Goal: Task Accomplishment & Management: Use online tool/utility

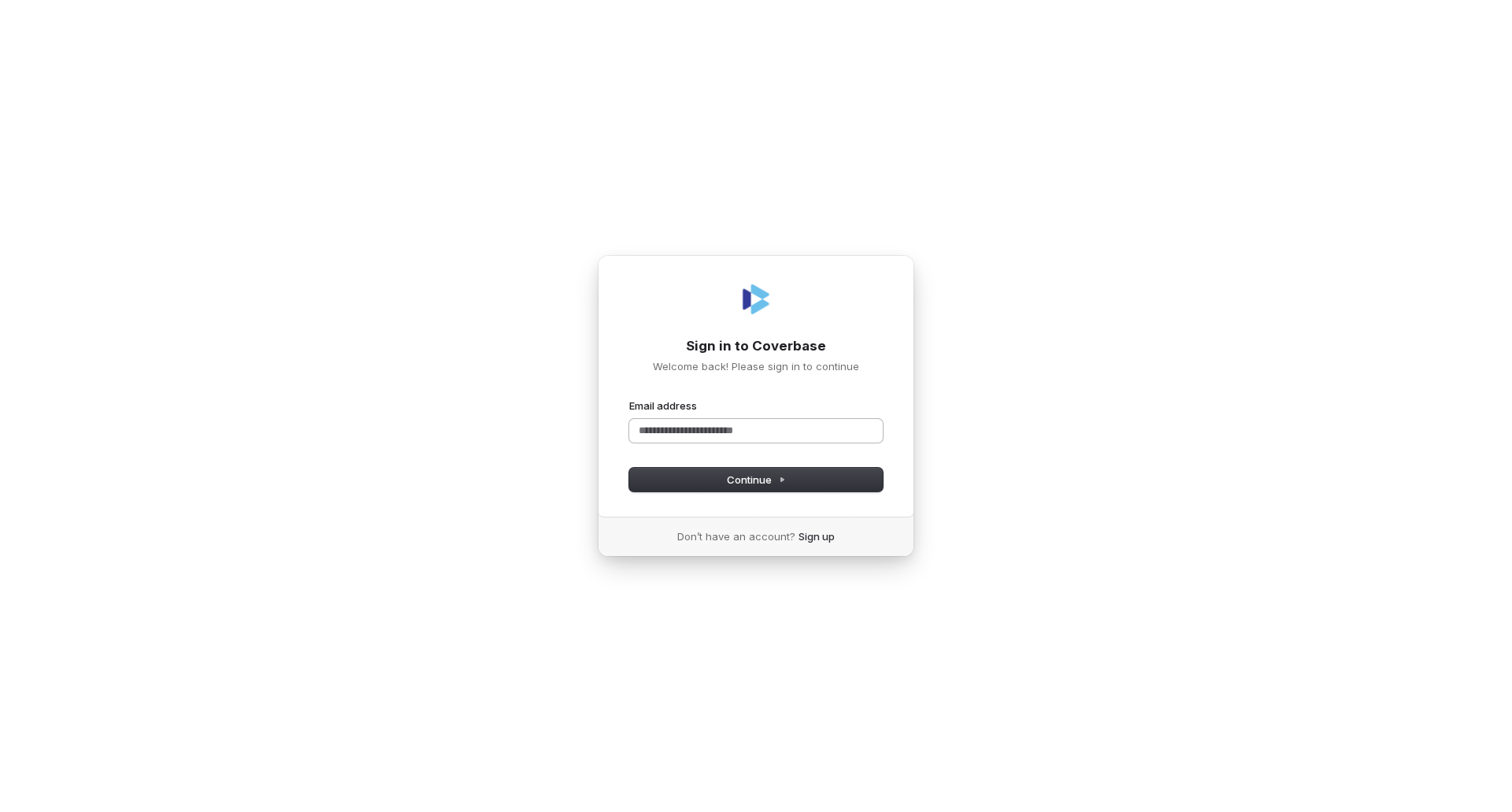
click at [715, 437] on input "Email address" at bounding box center [756, 430] width 253 height 23
click at [629, 399] on button "submit" at bounding box center [629, 399] width 0 height 0
type input "**********"
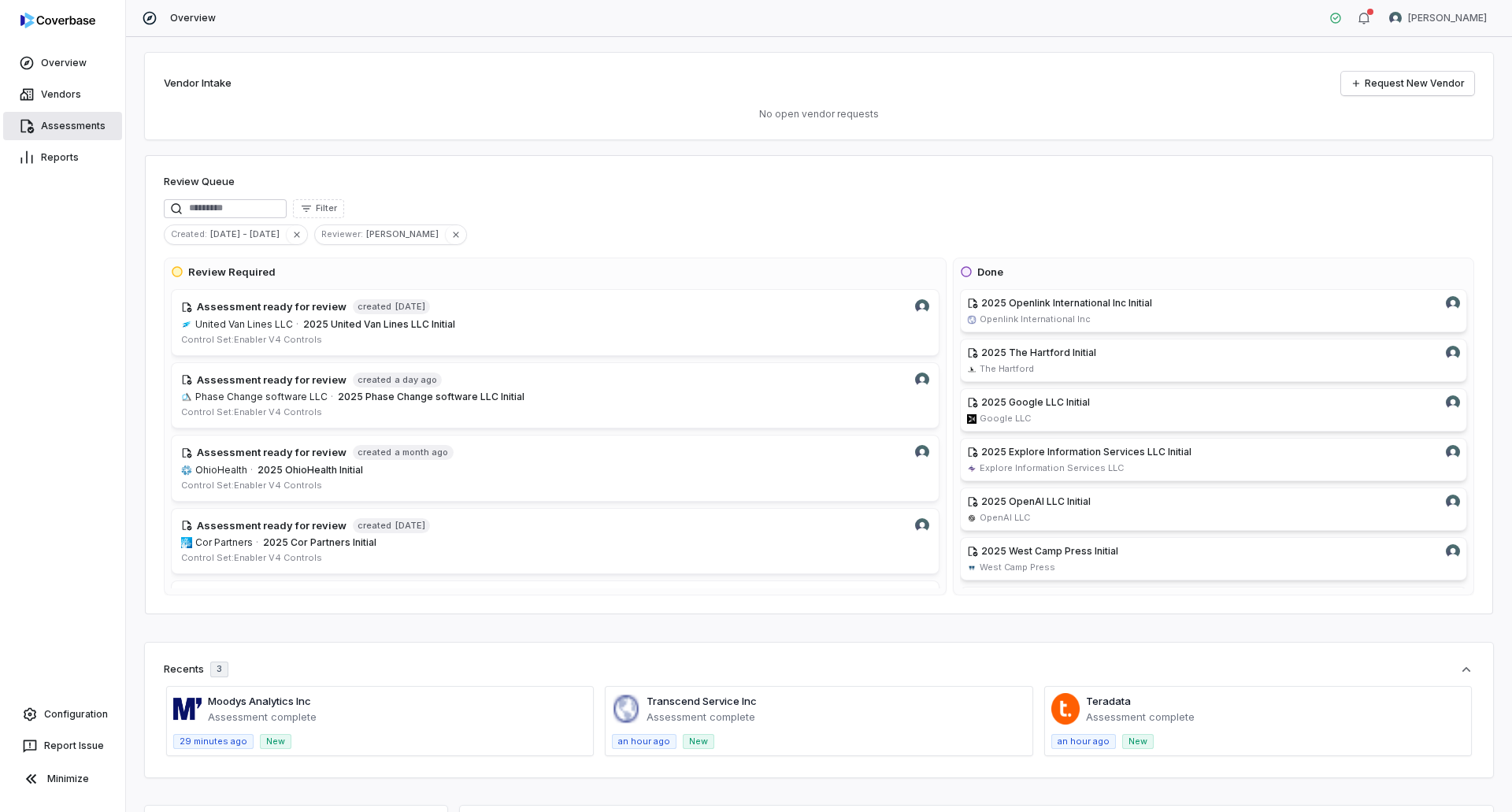
click at [88, 128] on link "Assessments" at bounding box center [62, 126] width 119 height 28
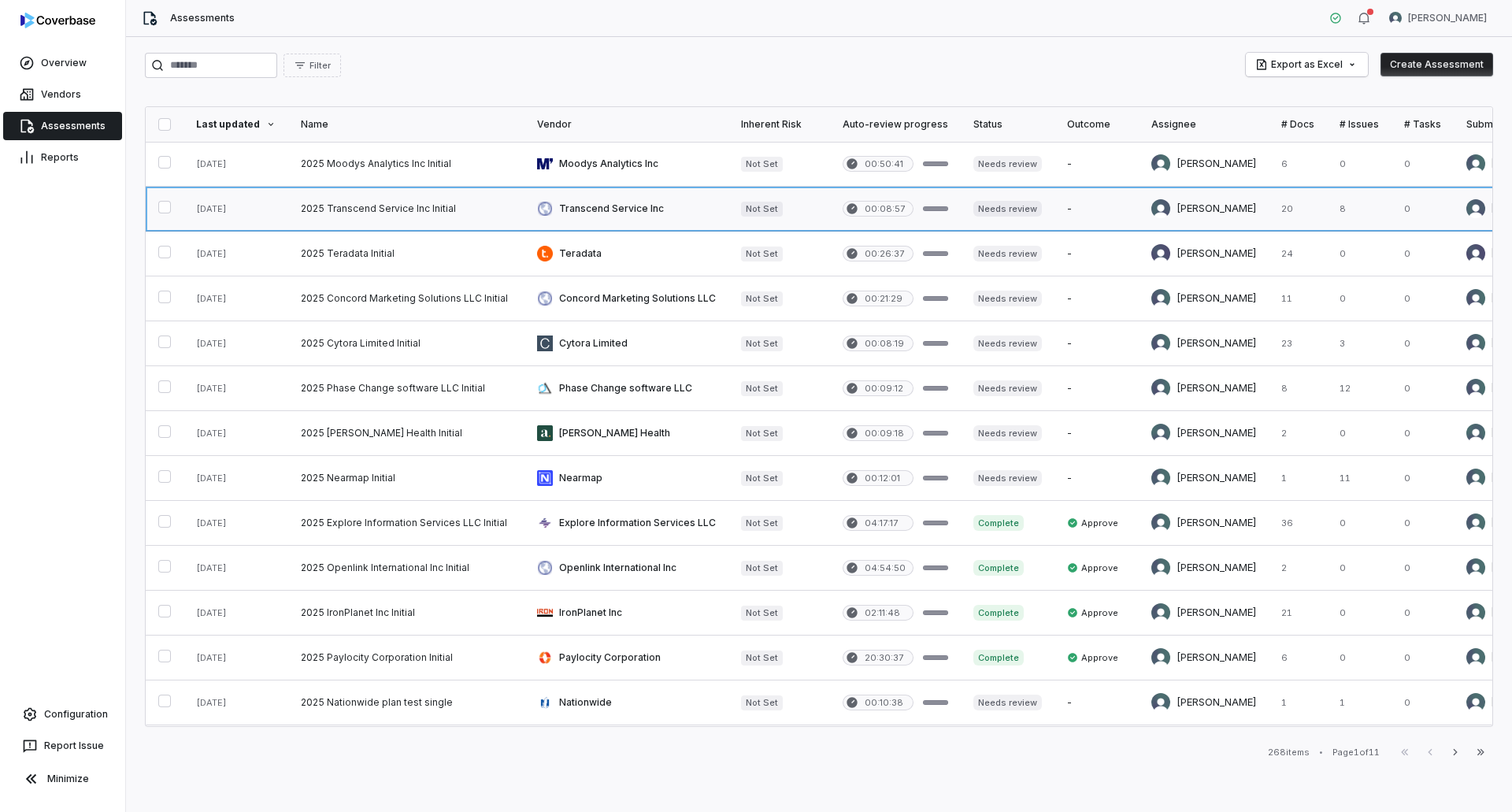
click at [389, 210] on link at bounding box center [406, 208] width 237 height 44
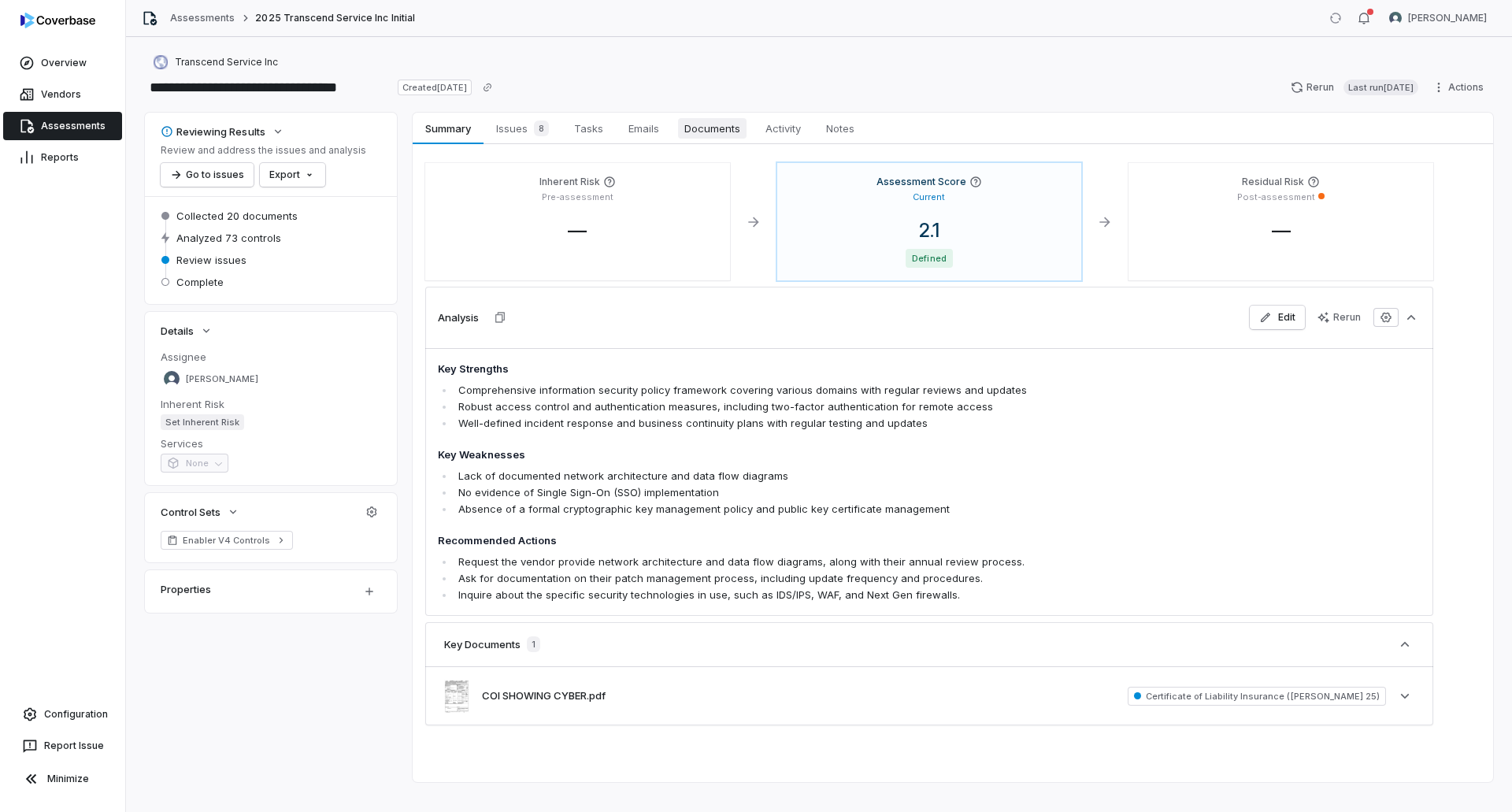
click at [709, 130] on span "Documents" at bounding box center [711, 129] width 69 height 21
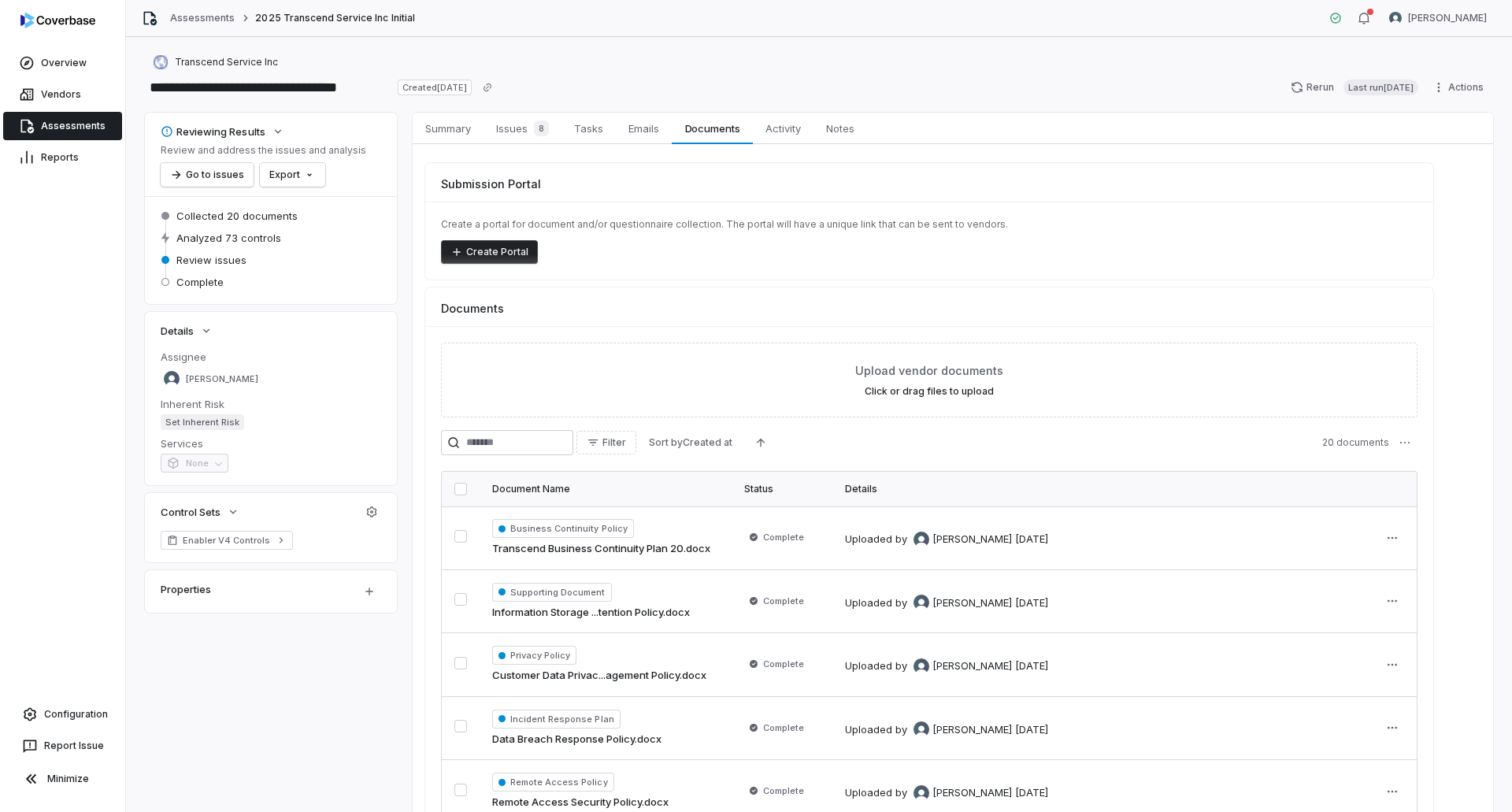
scroll to position [123, 0]
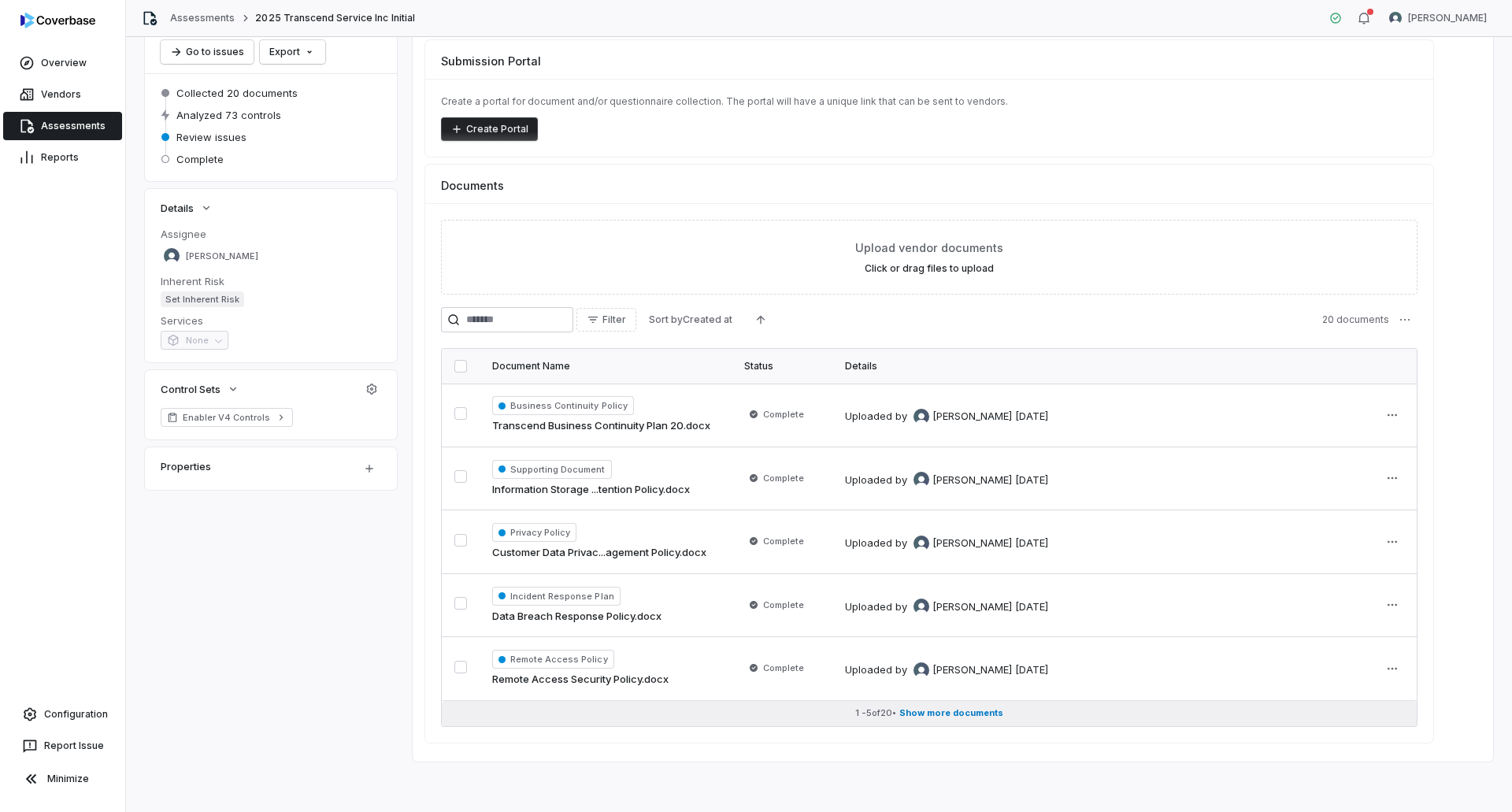
click at [944, 704] on button "1 - 5 of 20 • Show more documents" at bounding box center [929, 713] width 975 height 25
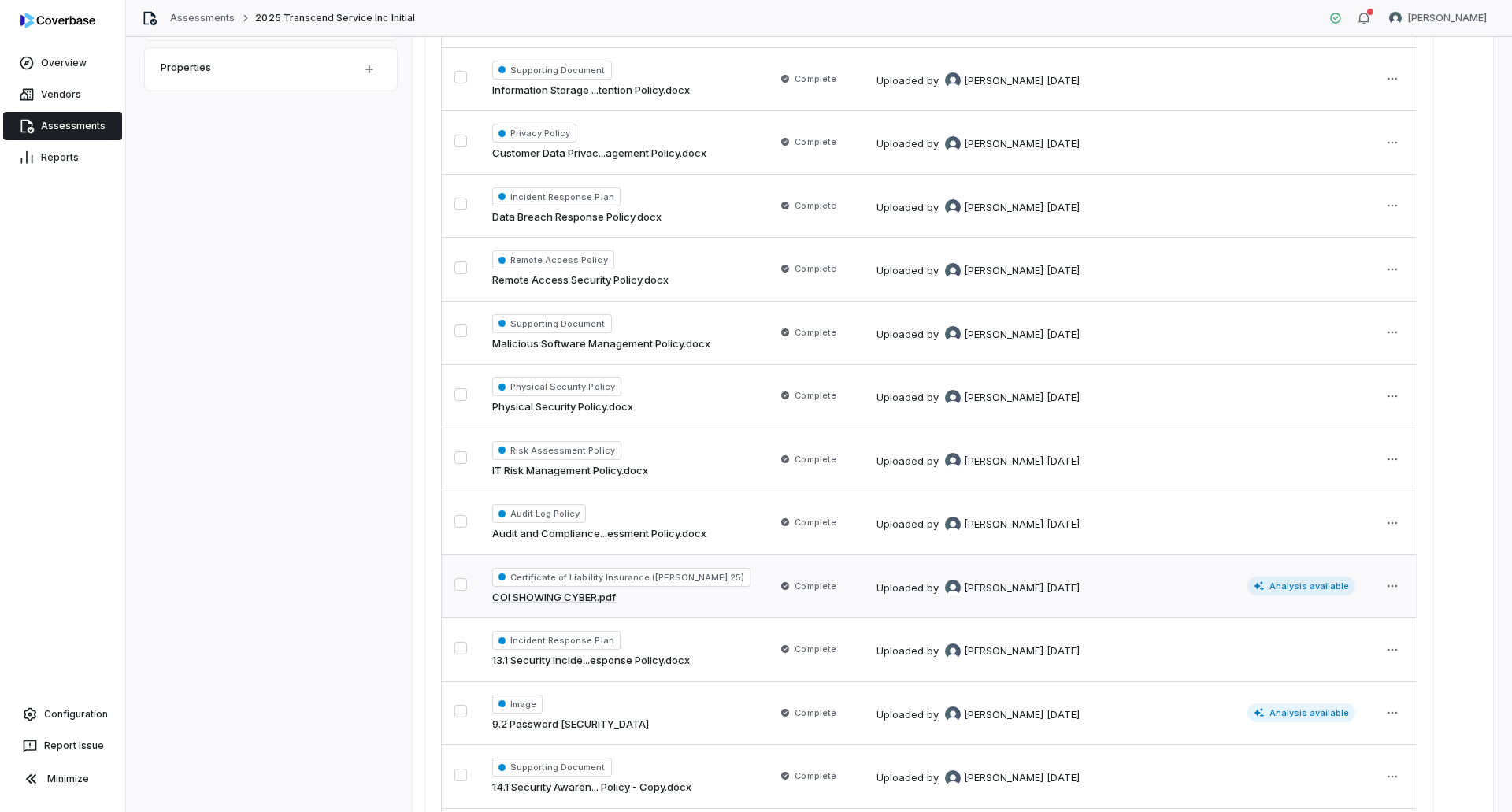
scroll to position [0, 0]
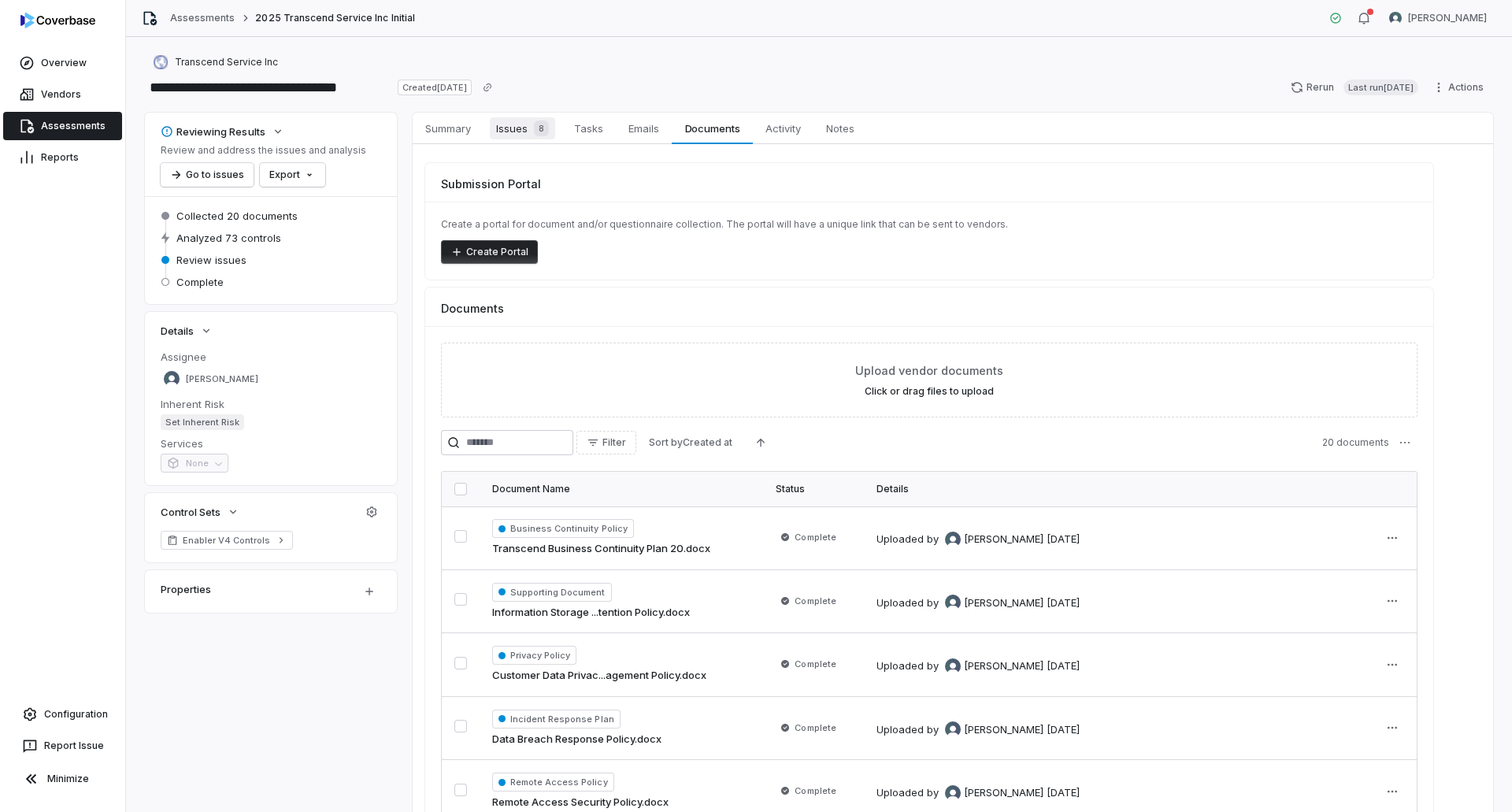
click at [528, 129] on div "8" at bounding box center [538, 128] width 22 height 16
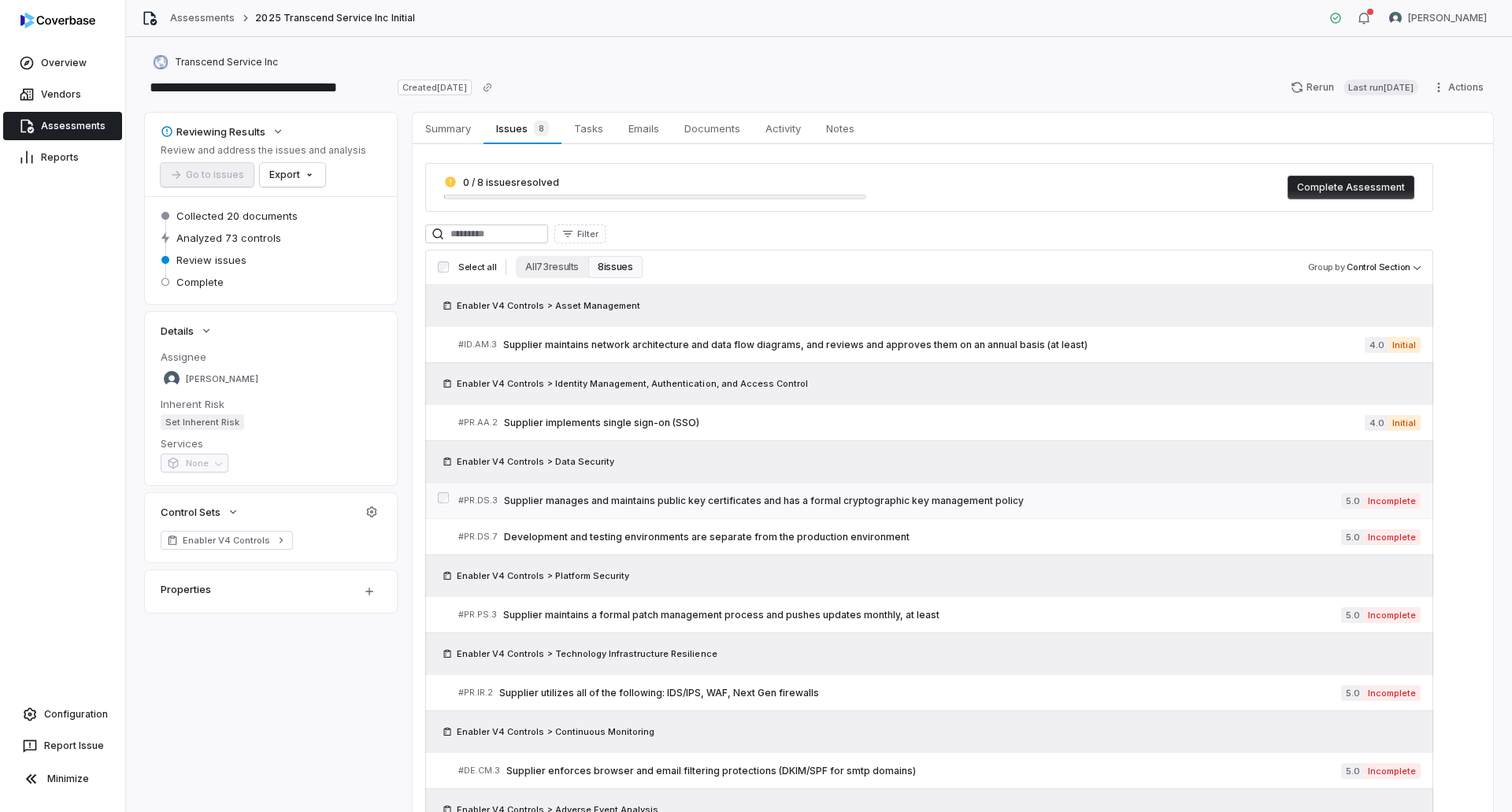
click at [794, 492] on link "# PR.DS.3 Supplier manages and maintains public key certificates and has a form…" at bounding box center [939, 500] width 962 height 36
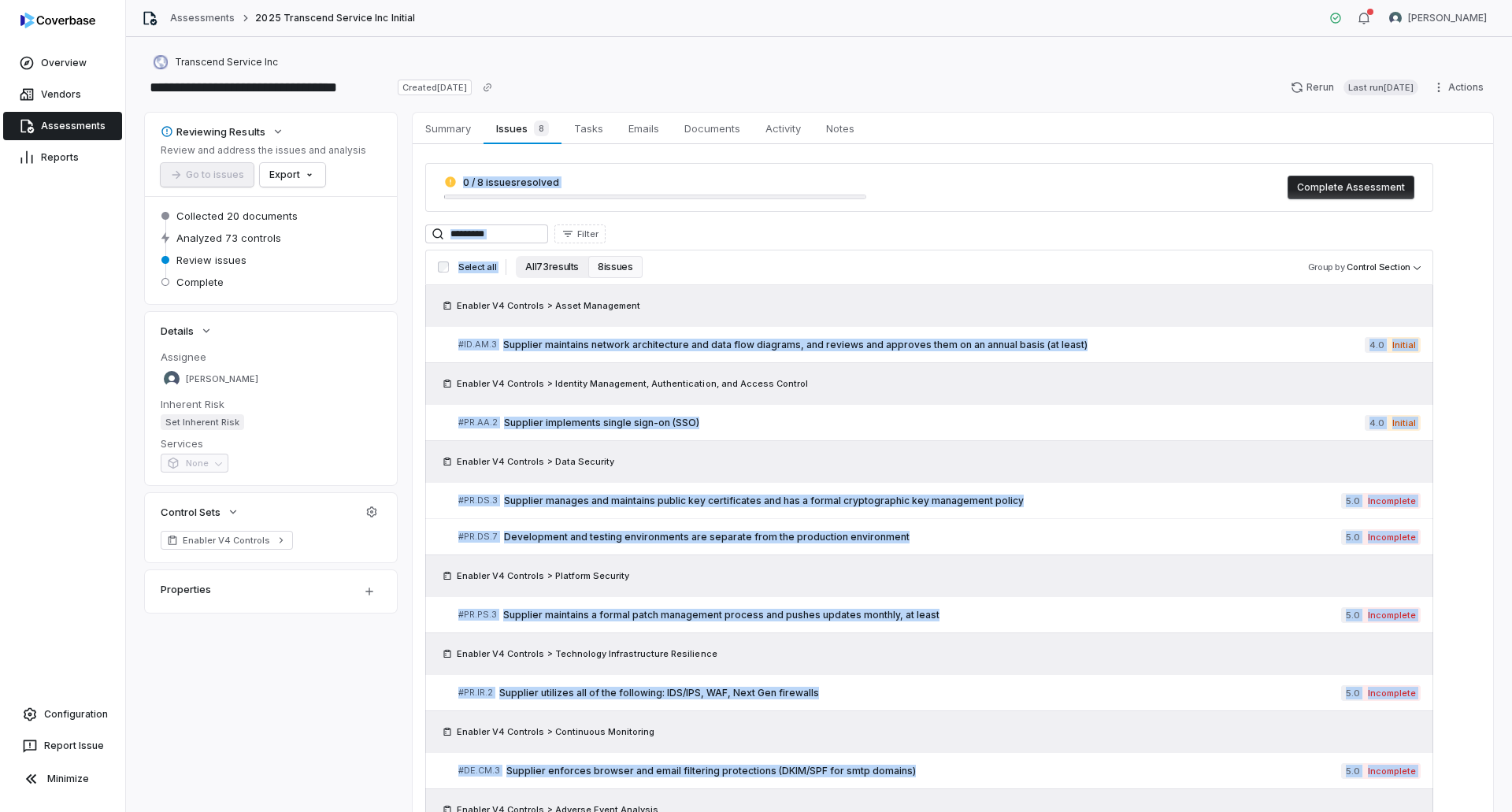
click at [547, 268] on button "All 73 results" at bounding box center [552, 267] width 72 height 22
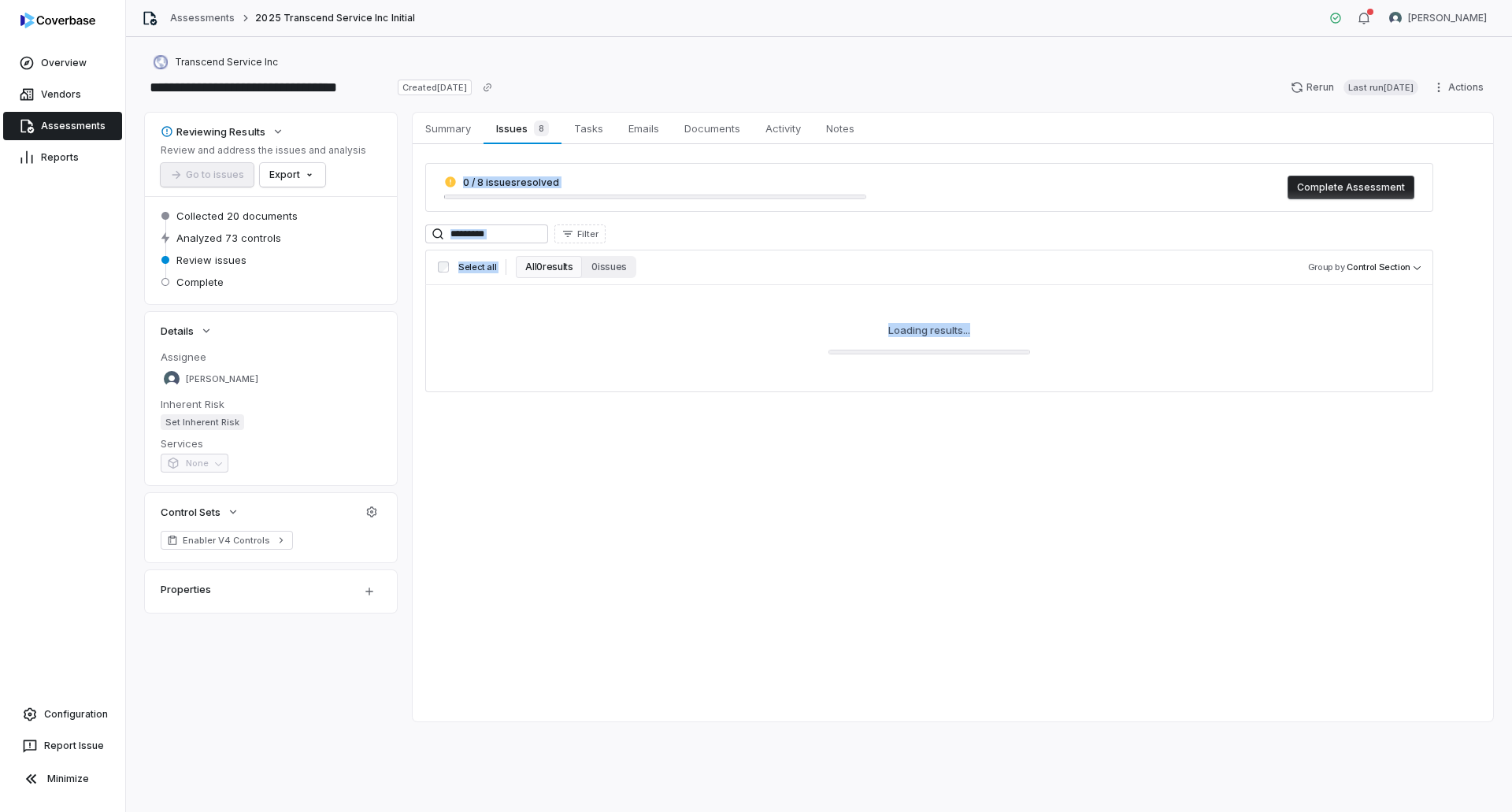
click at [802, 275] on h3 "Select all All 0 results 0 issues Group by Control Section" at bounding box center [929, 267] width 995 height 22
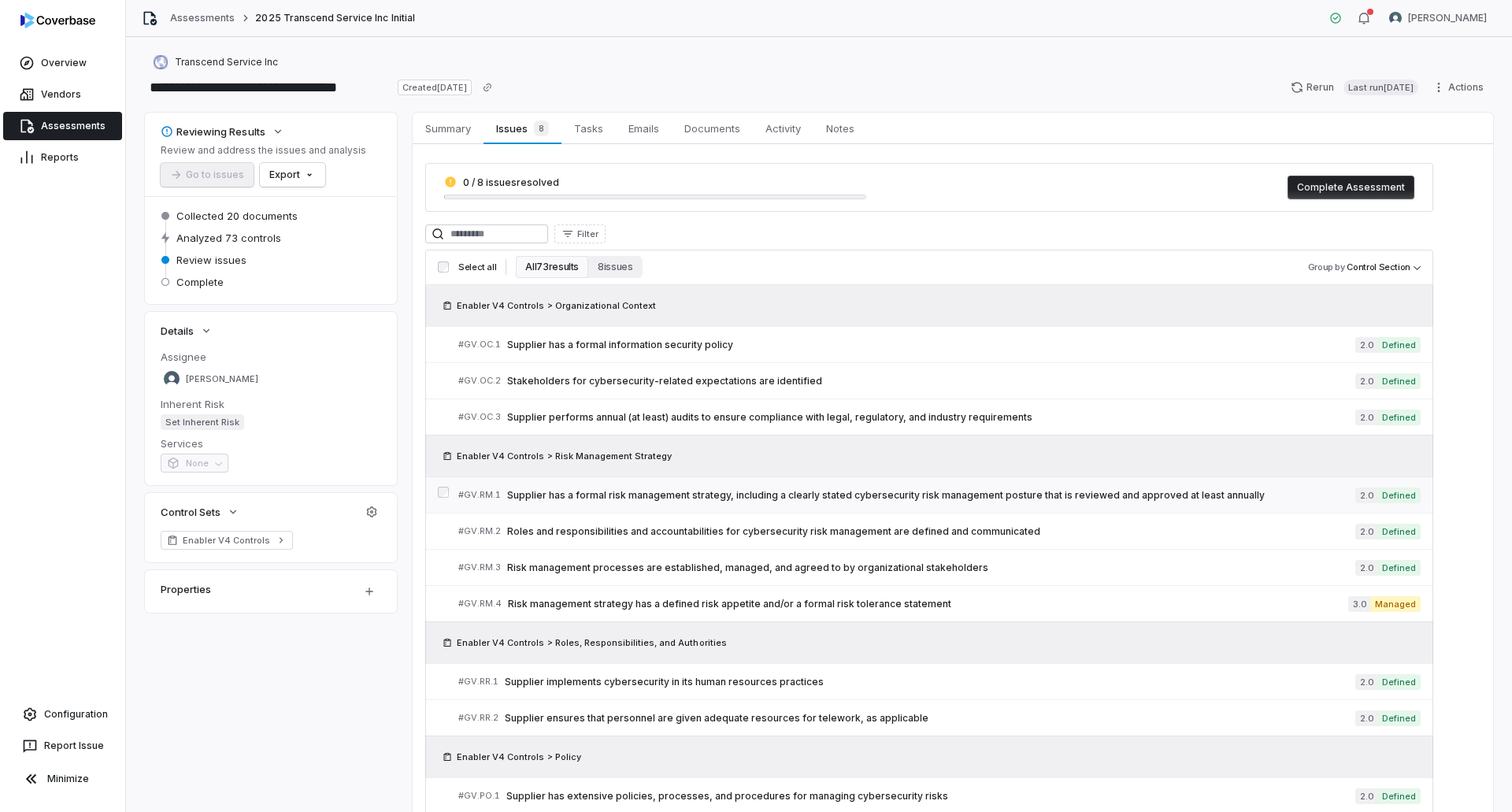
click at [678, 482] on link "# GV.RM.1 Supplier has a formal risk management strategy, including a clearly s…" at bounding box center [939, 495] width 962 height 36
click at [649, 693] on link "# GV.RR.1 Supplier implements cybersecurity in its human resources practices 2.…" at bounding box center [939, 682] width 962 height 36
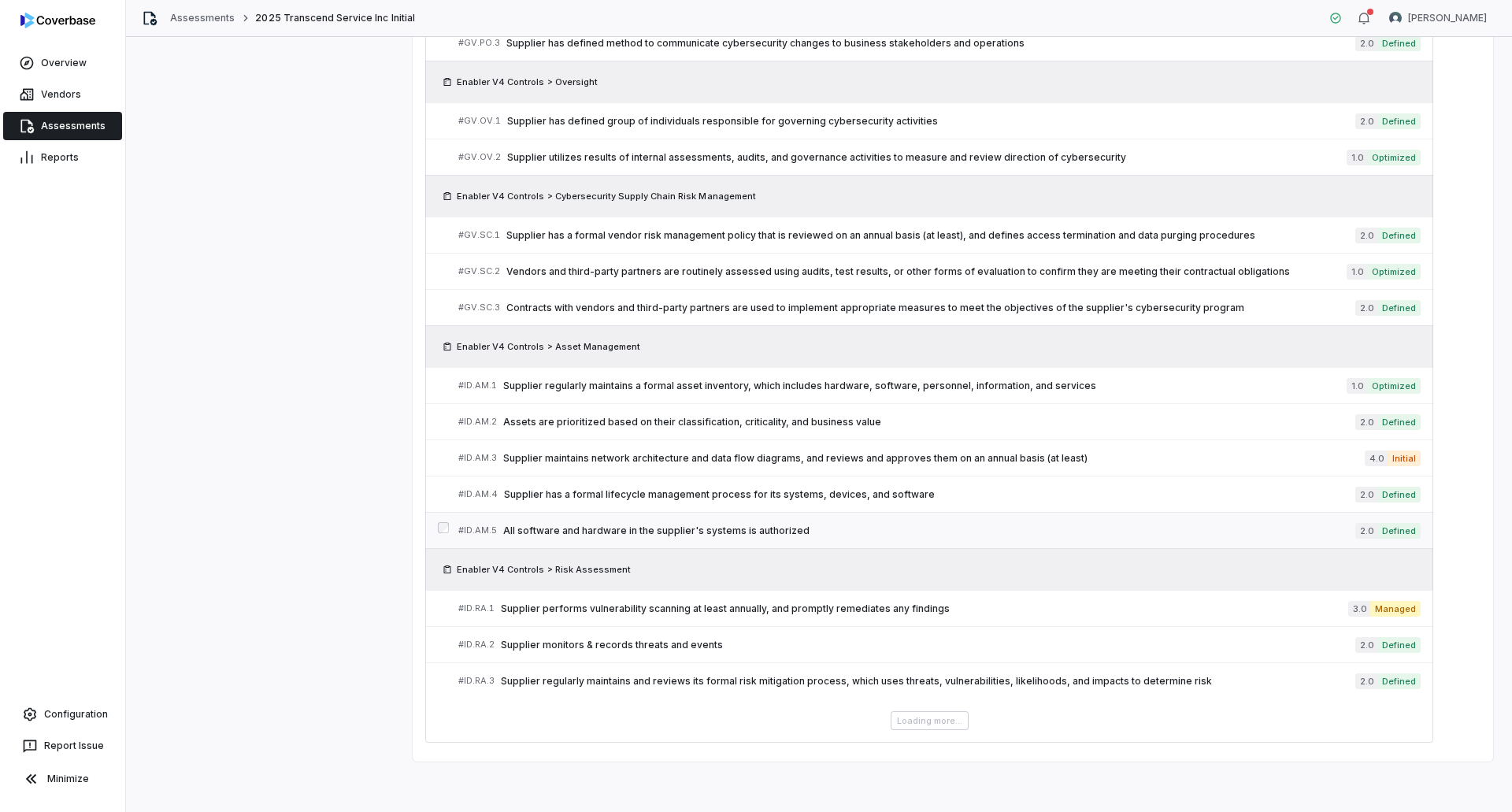
click at [662, 530] on span "All software and hardware in the supplier's systems is authorized" at bounding box center [929, 530] width 852 height 12
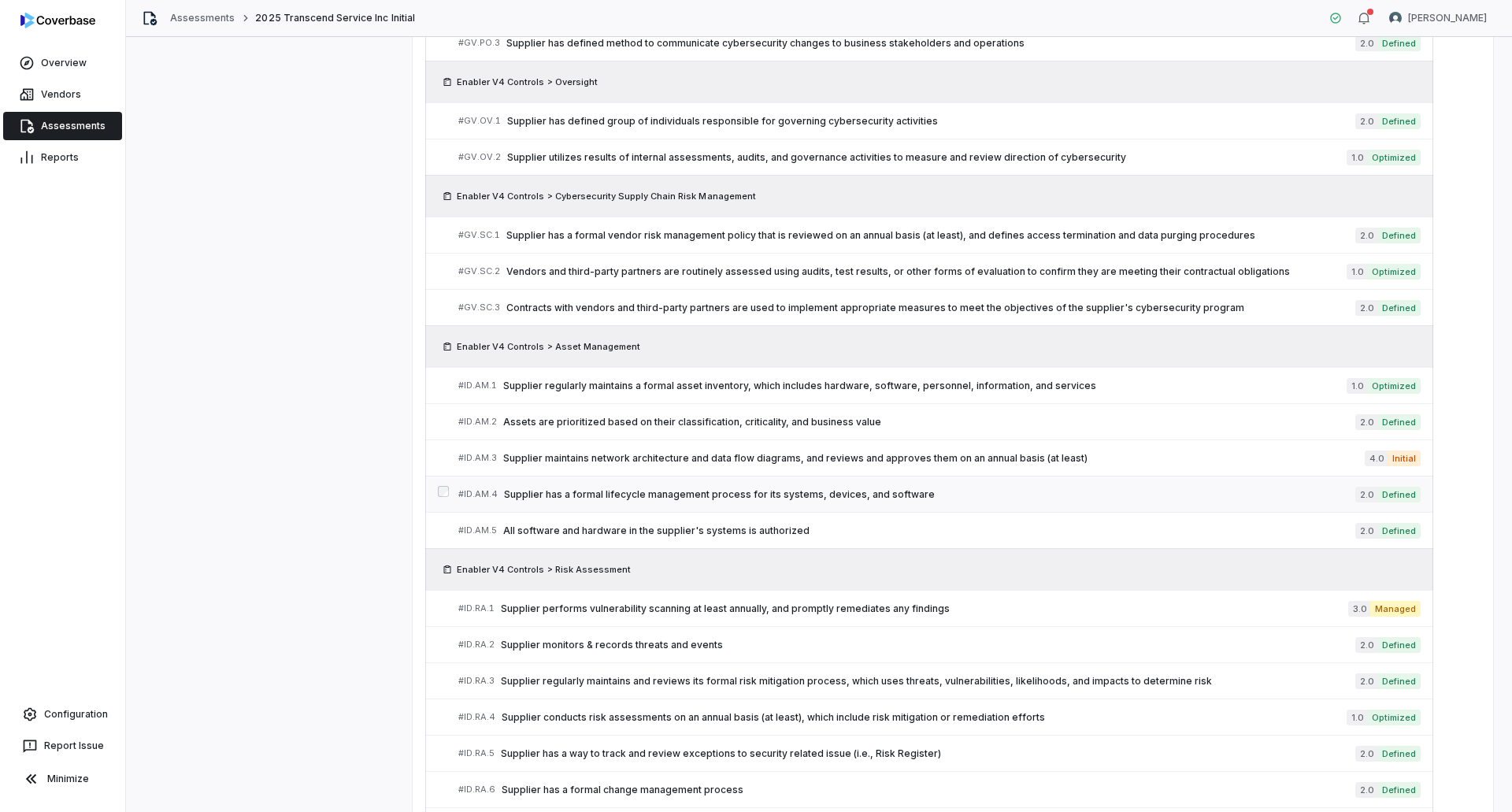
click at [570, 491] on span "Supplier has a formal lifecycle management process for its systems, devices, an…" at bounding box center [929, 494] width 851 height 12
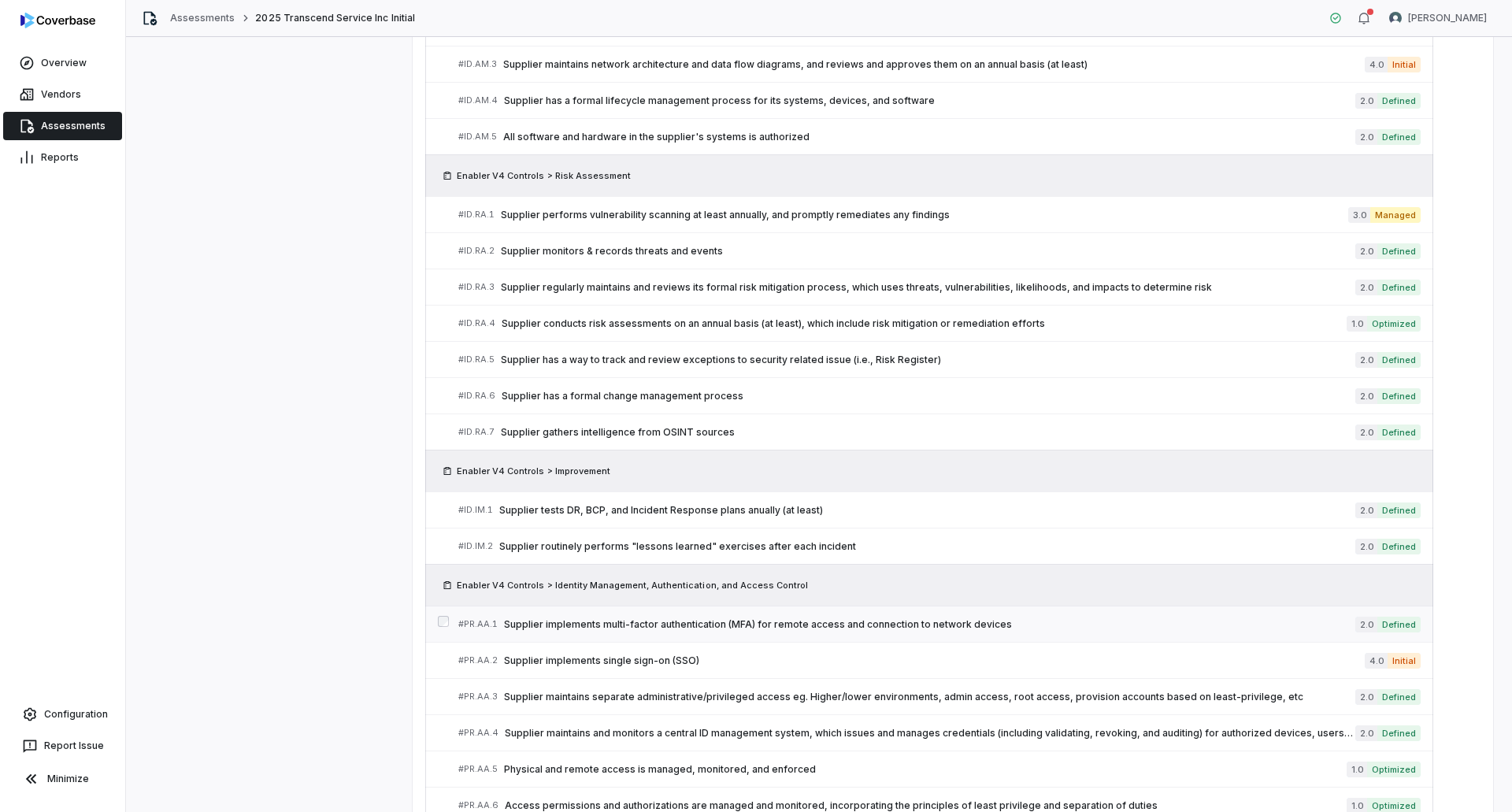
scroll to position [1298, 0]
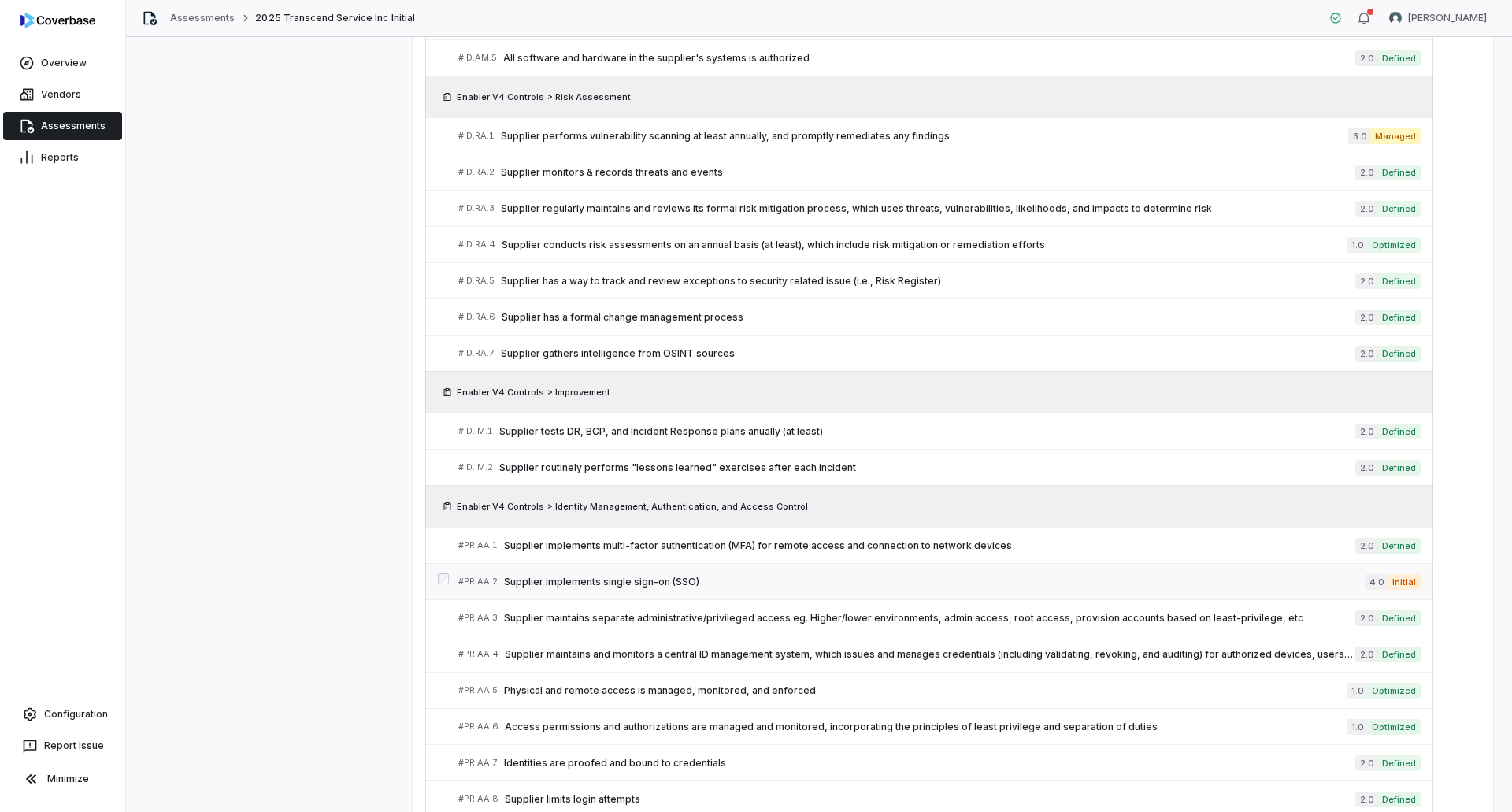
click at [591, 582] on span "Supplier implements single sign-on (SSO)" at bounding box center [934, 581] width 861 height 12
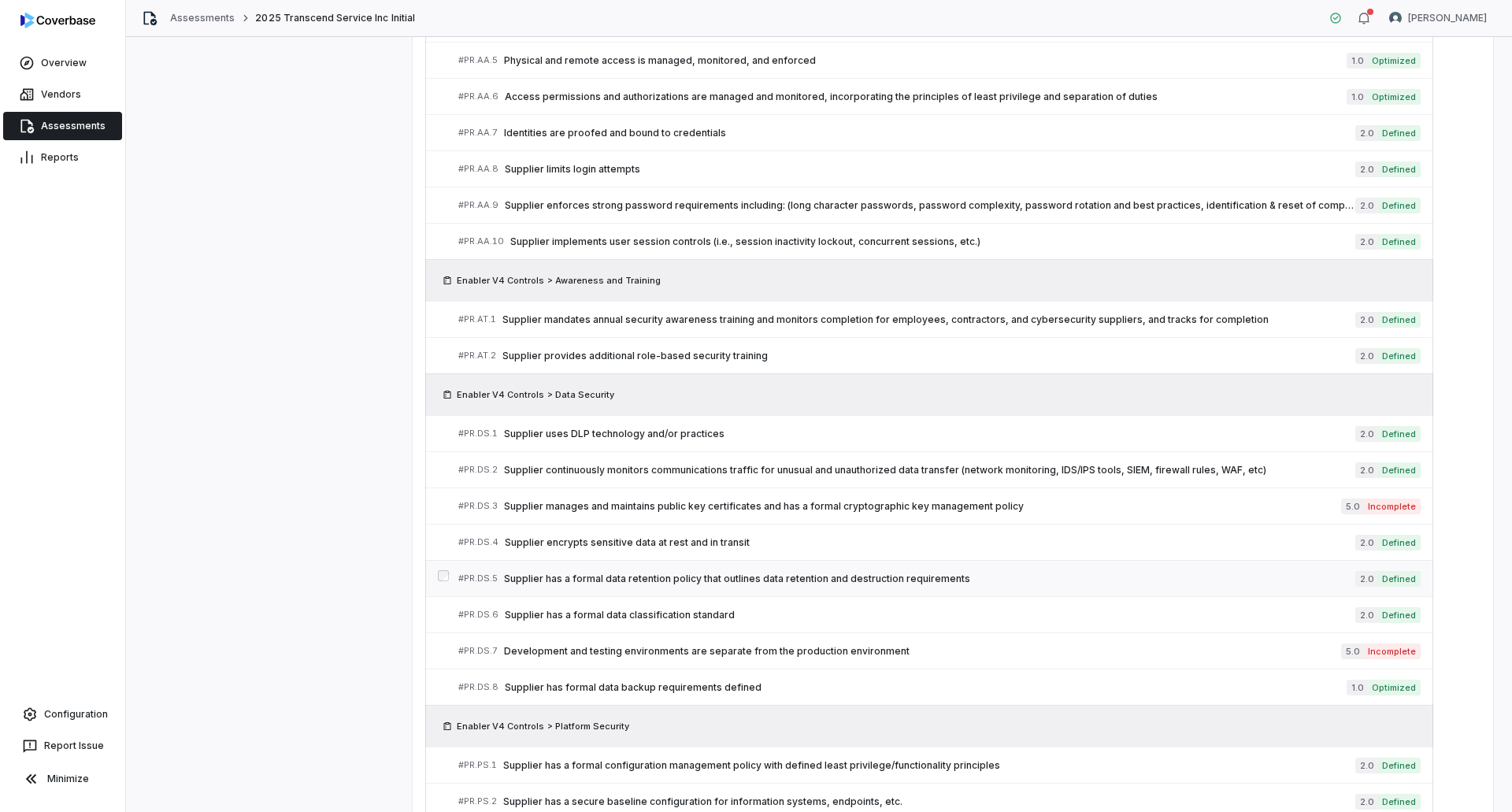
click at [630, 570] on link "# PR.DS.5 Supplier has a formal data retention policy that outlines data retent…" at bounding box center [939, 578] width 962 height 36
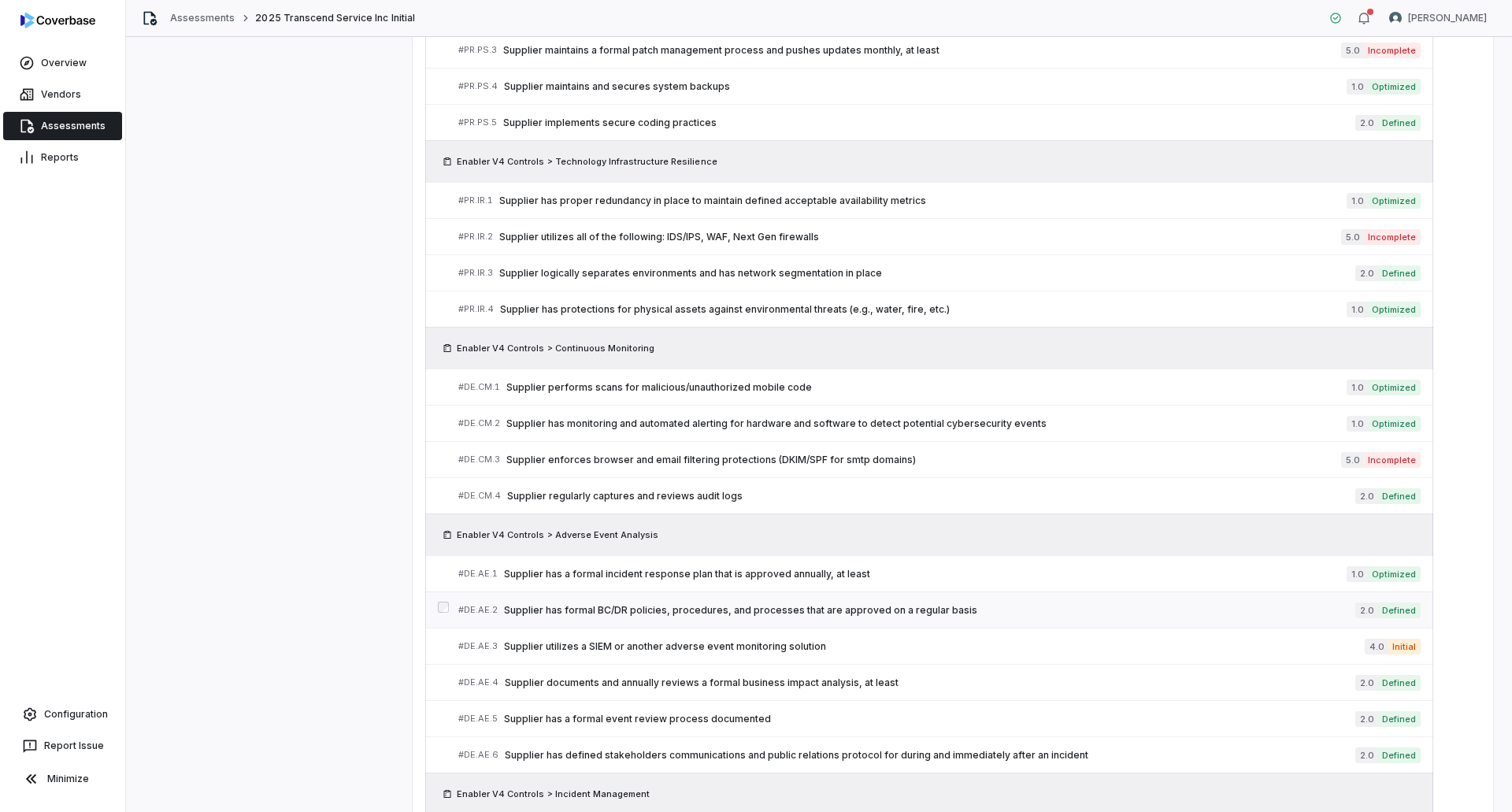
click at [629, 601] on link "# DE.AE.2 Supplier has formal BC/DR policies, procedures, and processes that ar…" at bounding box center [939, 610] width 962 height 36
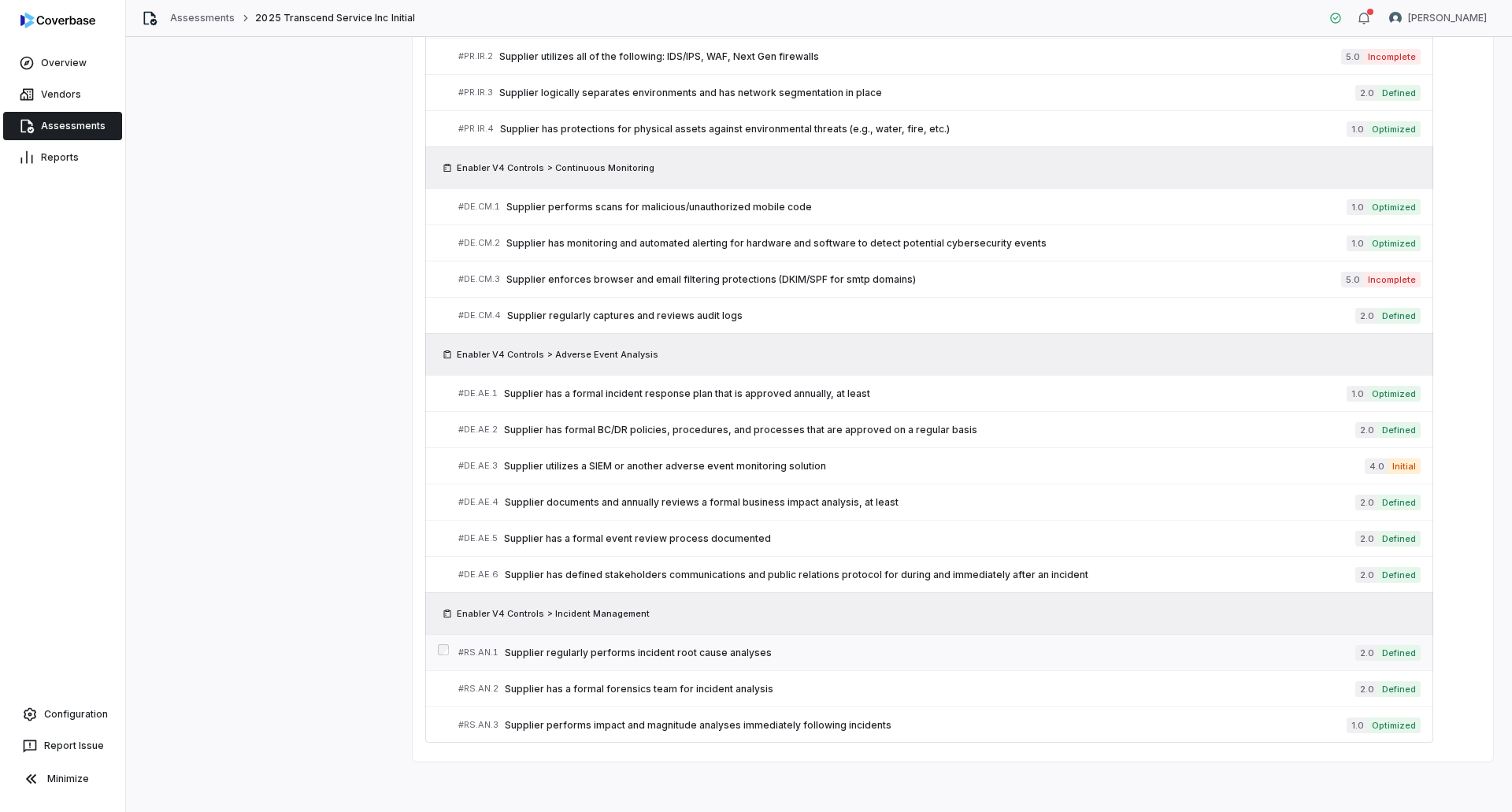
click at [615, 654] on span "Supplier regularly performs incident root cause analyses" at bounding box center [930, 652] width 850 height 12
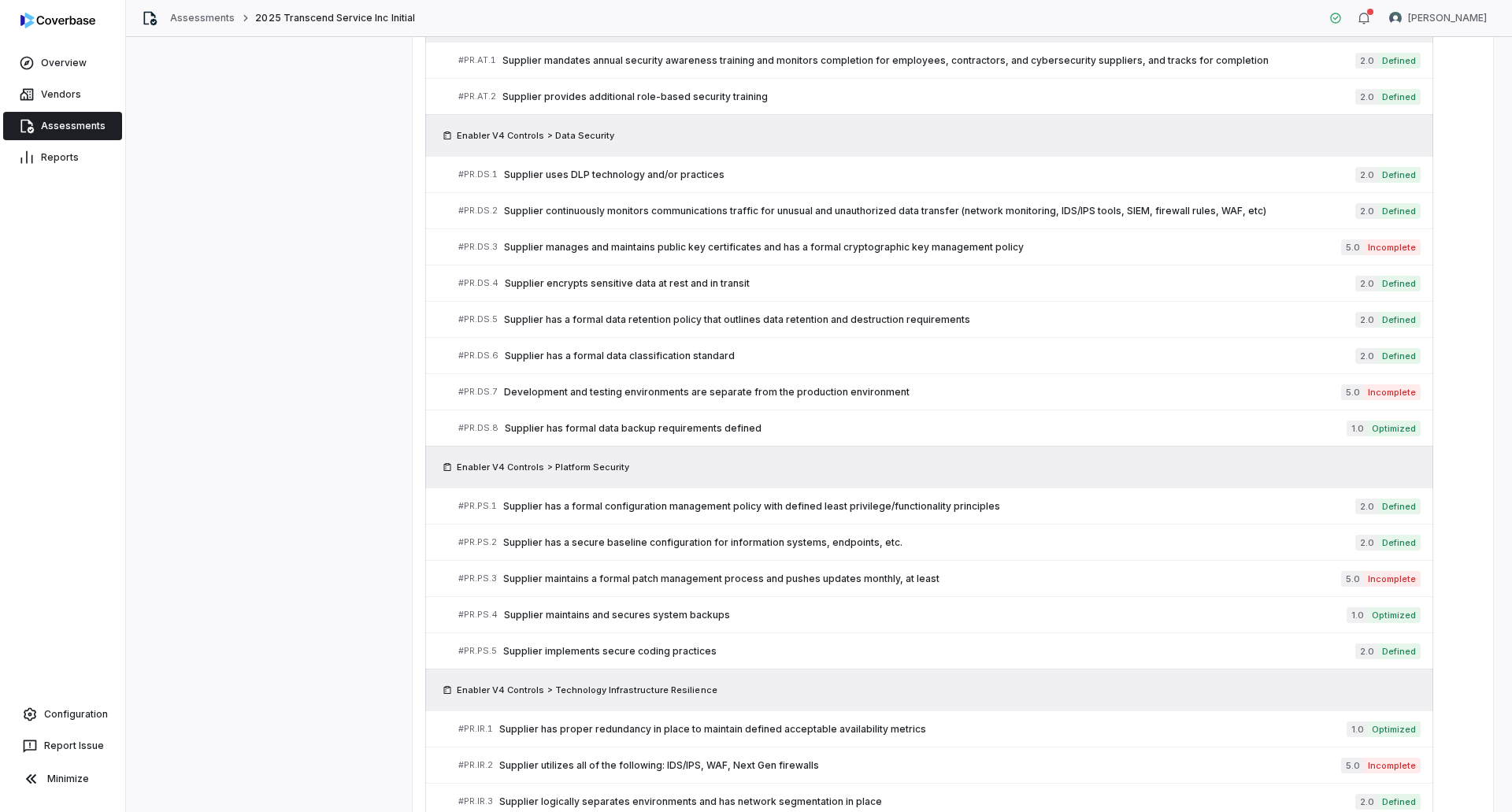
scroll to position [1715, 0]
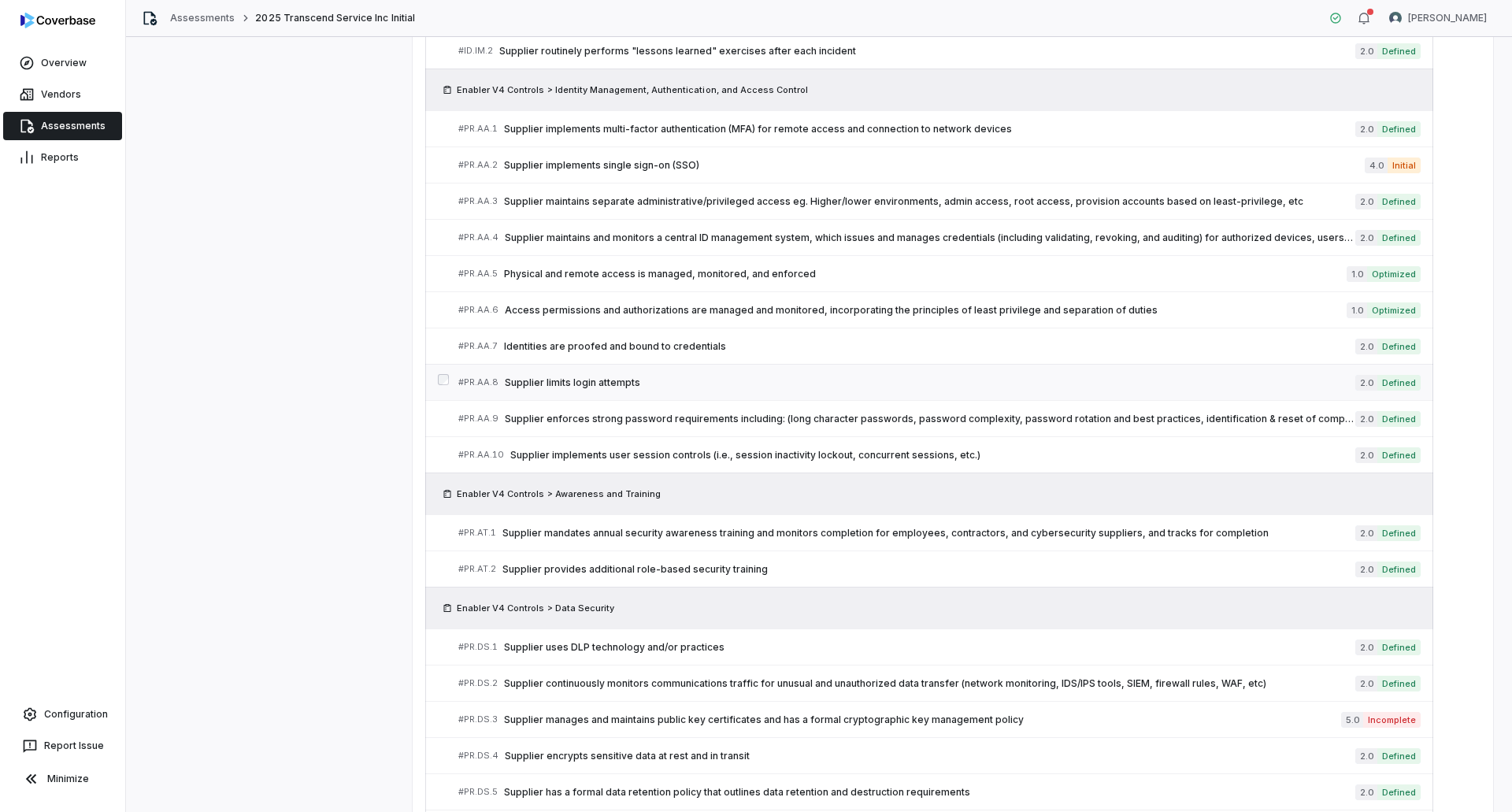
click at [619, 398] on link "# PR.AA.8 Supplier limits login attempts 2.0 Defined" at bounding box center [939, 382] width 962 height 36
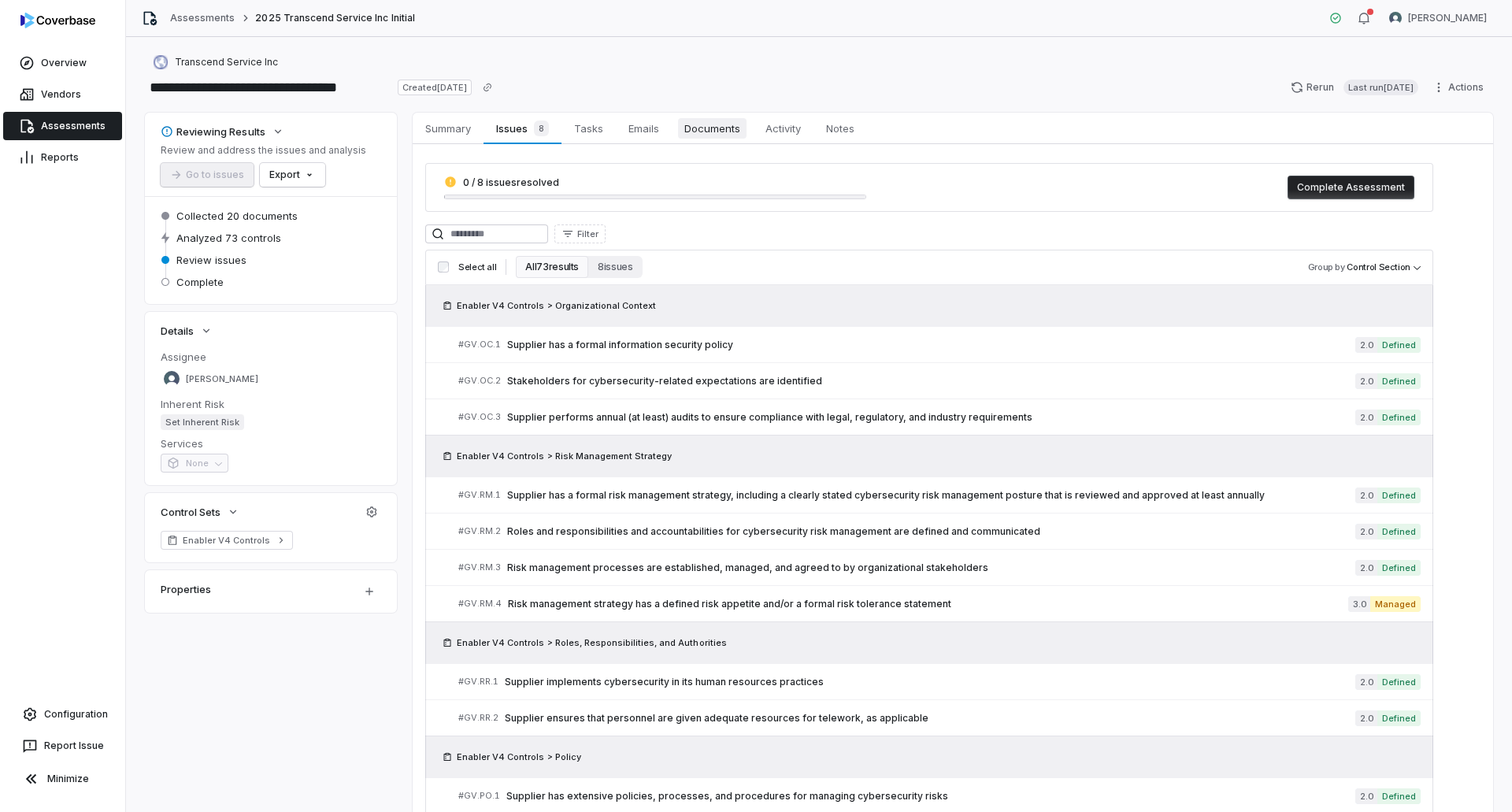
click at [701, 137] on span "Documents" at bounding box center [711, 129] width 69 height 21
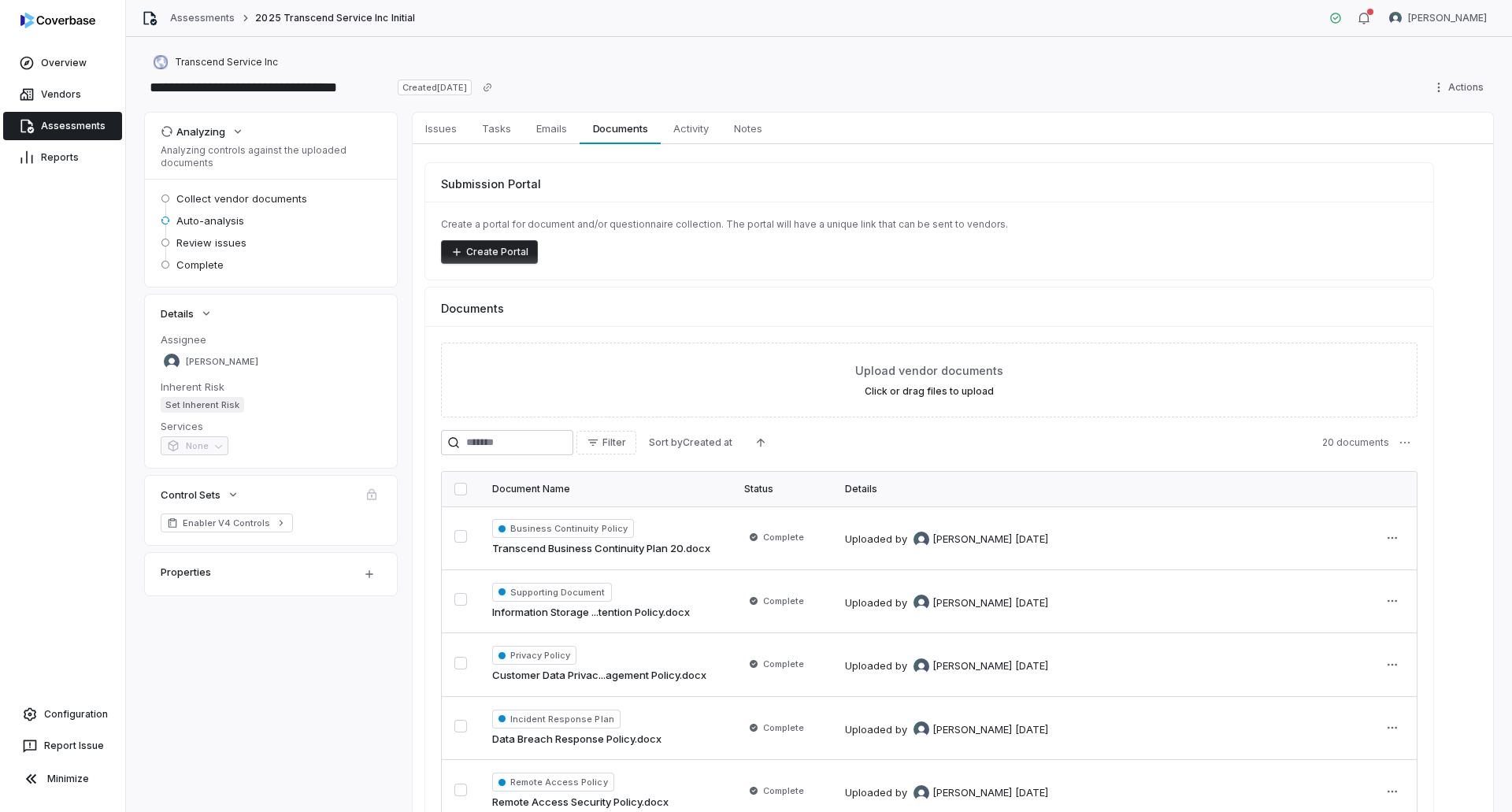
click at [61, 133] on link "Assessments" at bounding box center [62, 126] width 119 height 28
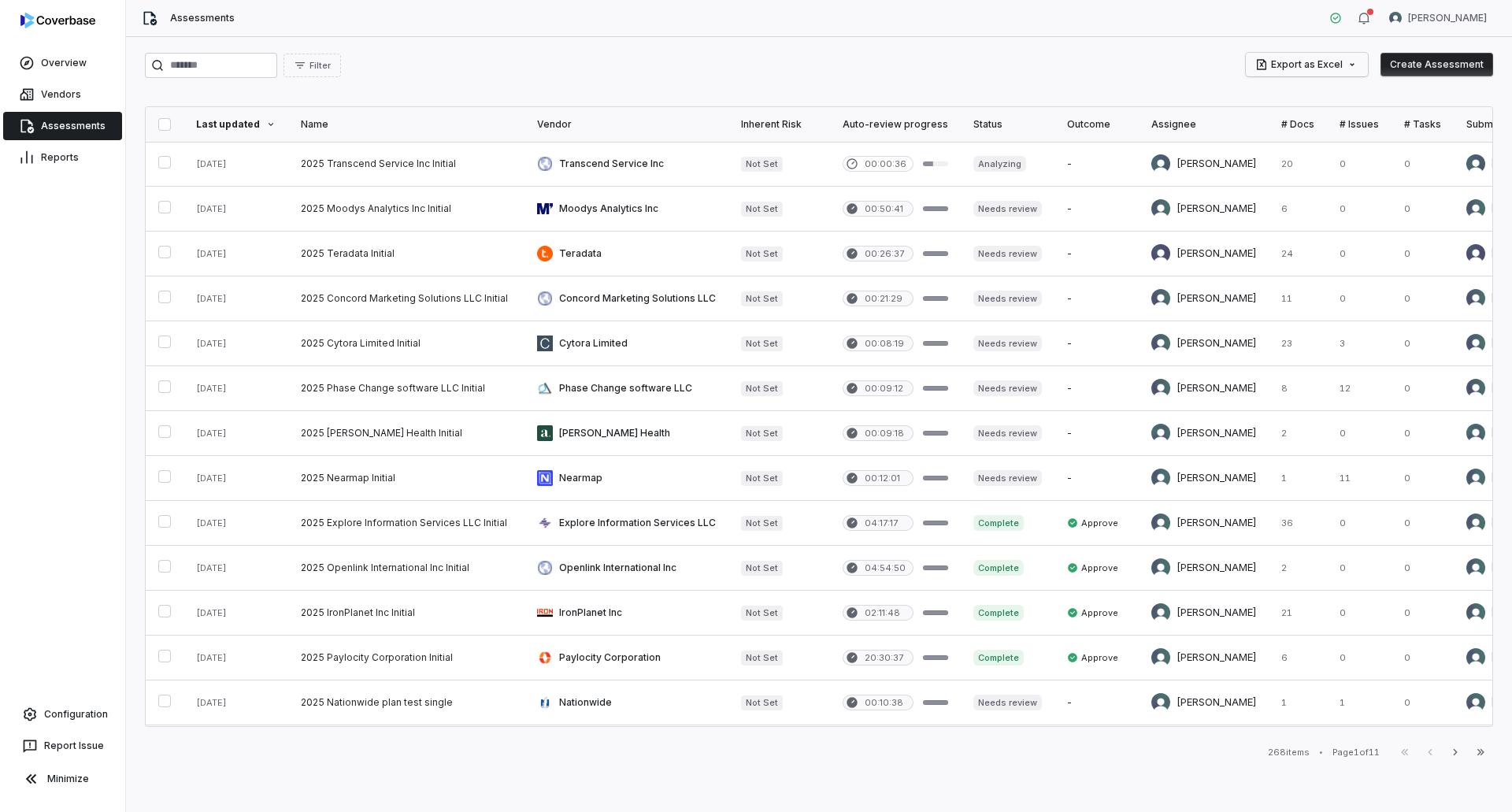
click at [1339, 67] on html "Overview Vendors Assessments Reports Configuration Report Issue Minimize Assess…" at bounding box center [756, 406] width 1512 height 812
click at [1337, 147] on span "Export analytics data" at bounding box center [1318, 142] width 101 height 16
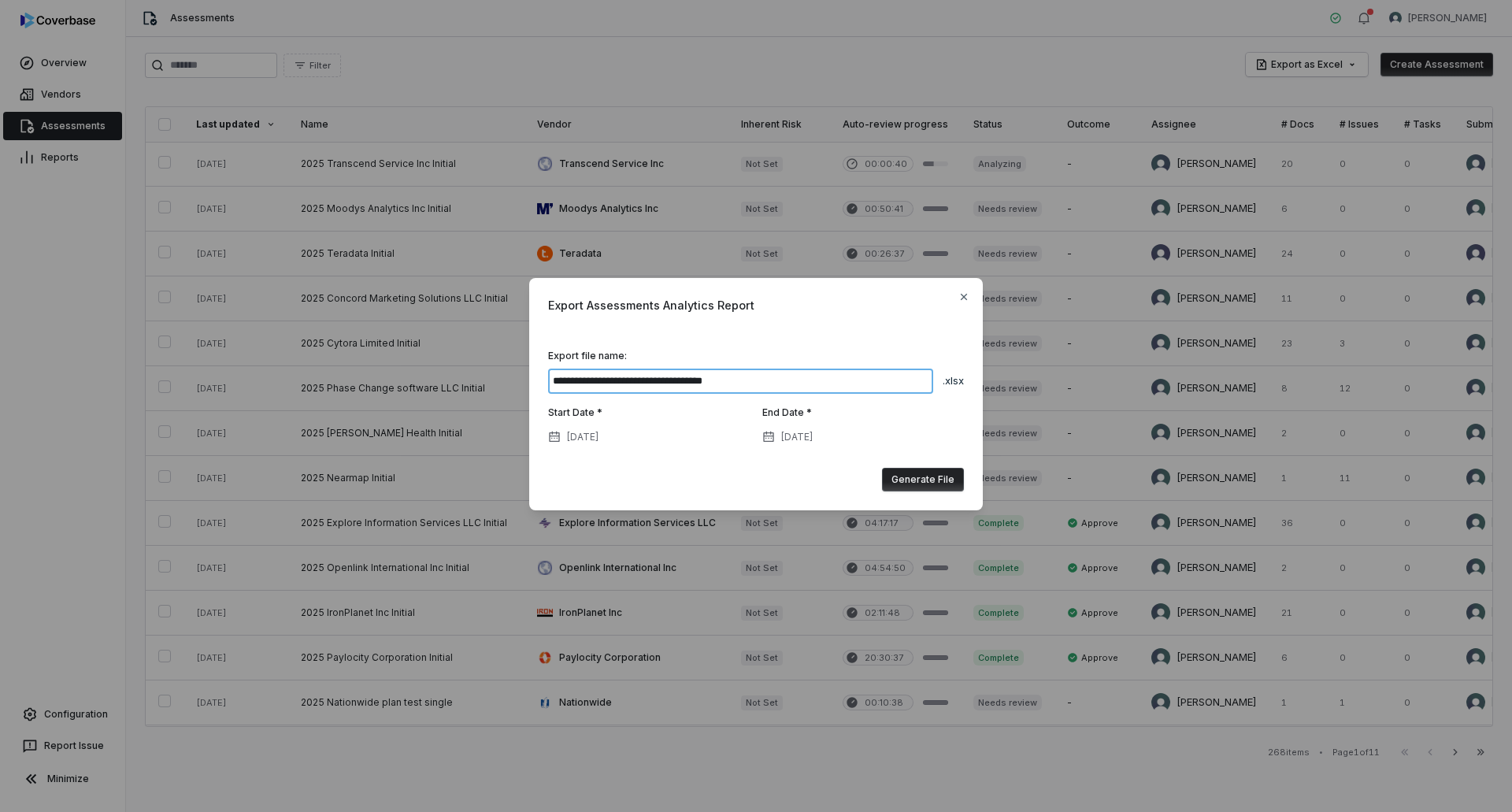
click at [792, 378] on input "**********" at bounding box center [741, 381] width 385 height 25
click at [601, 437] on button "[DATE]" at bounding box center [573, 437] width 60 height 33
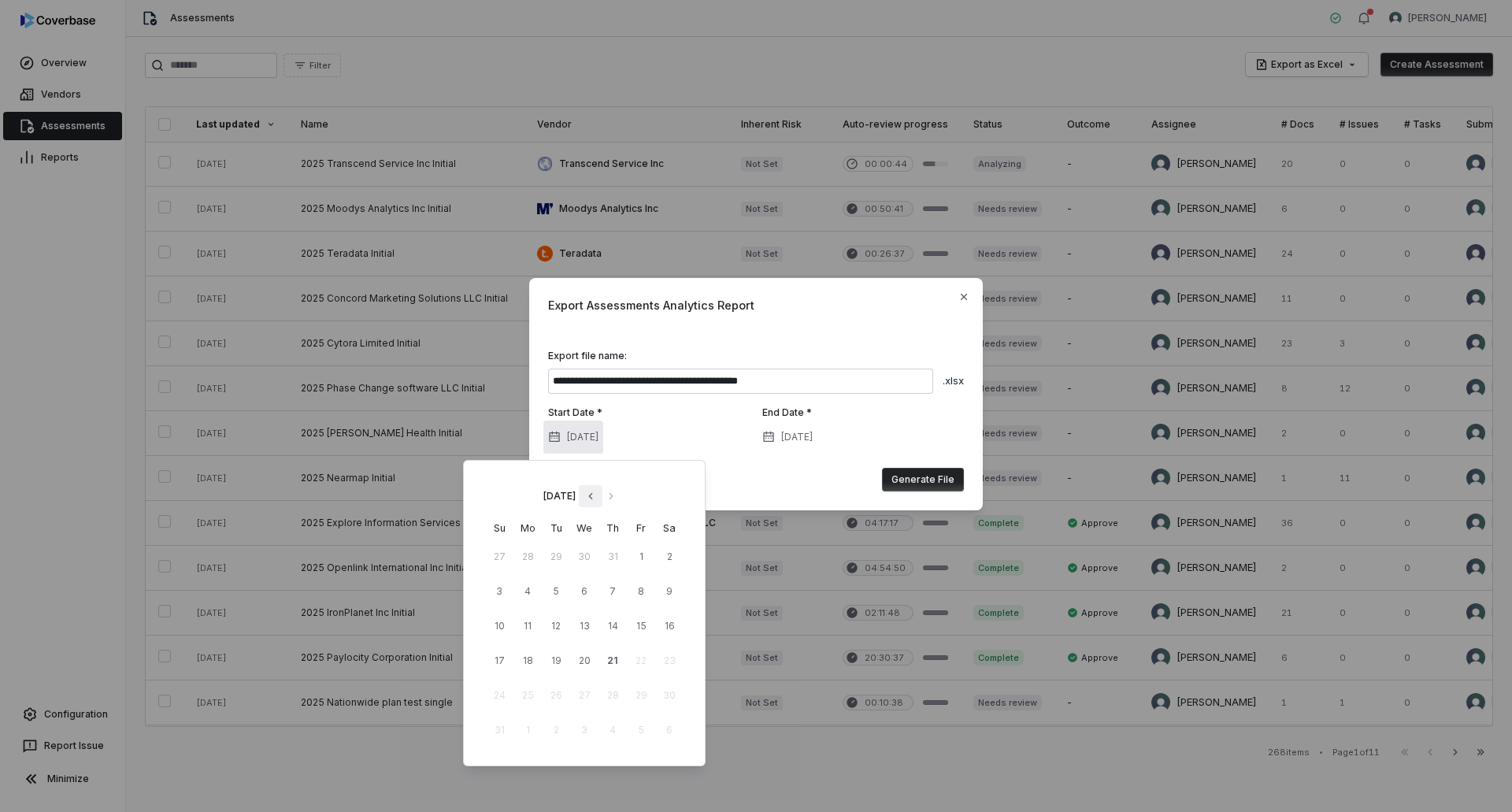
click at [603, 493] on button "Go to previous month" at bounding box center [590, 496] width 23 height 22
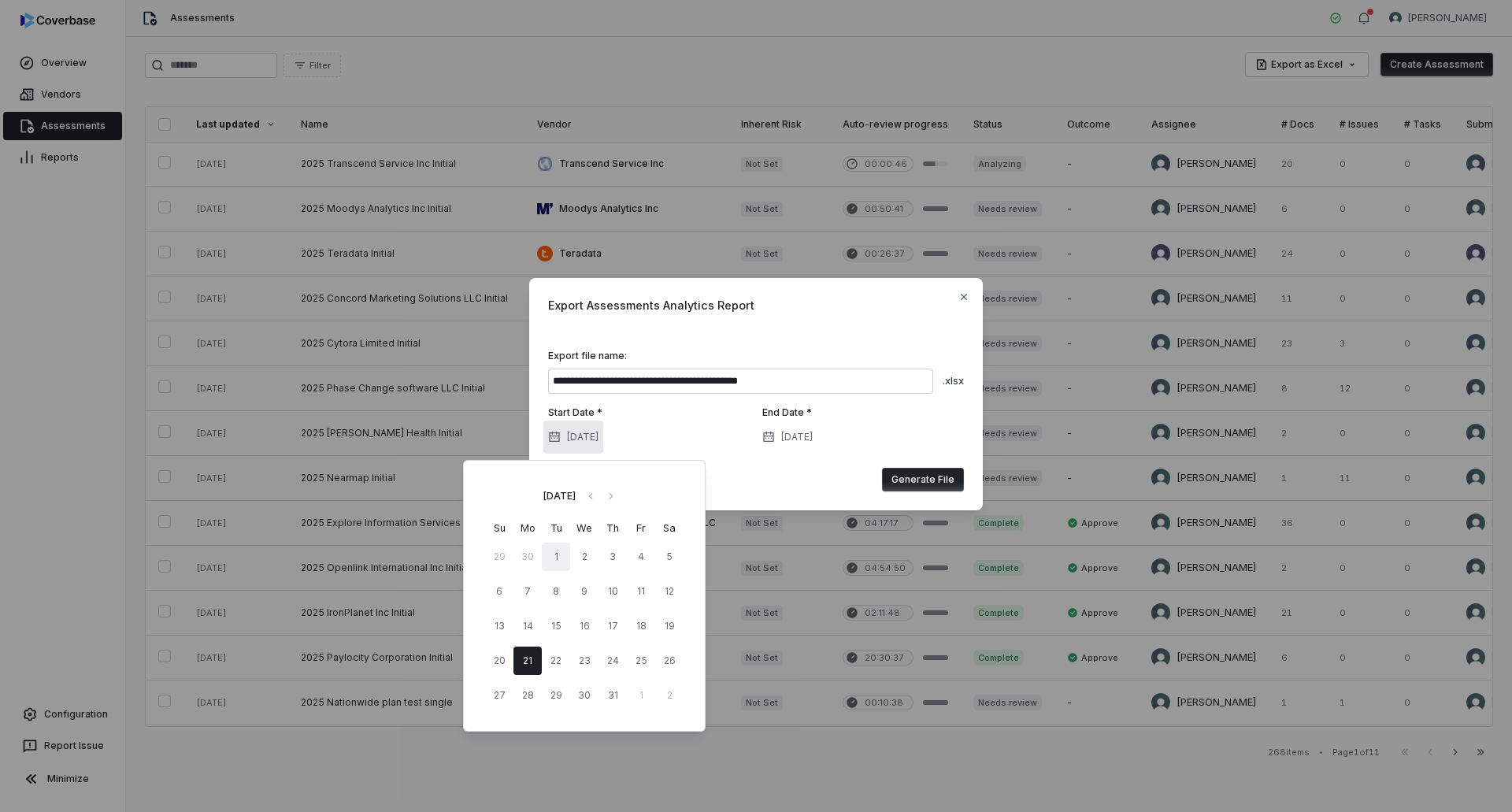
click at [561, 562] on button "1" at bounding box center [556, 557] width 28 height 28
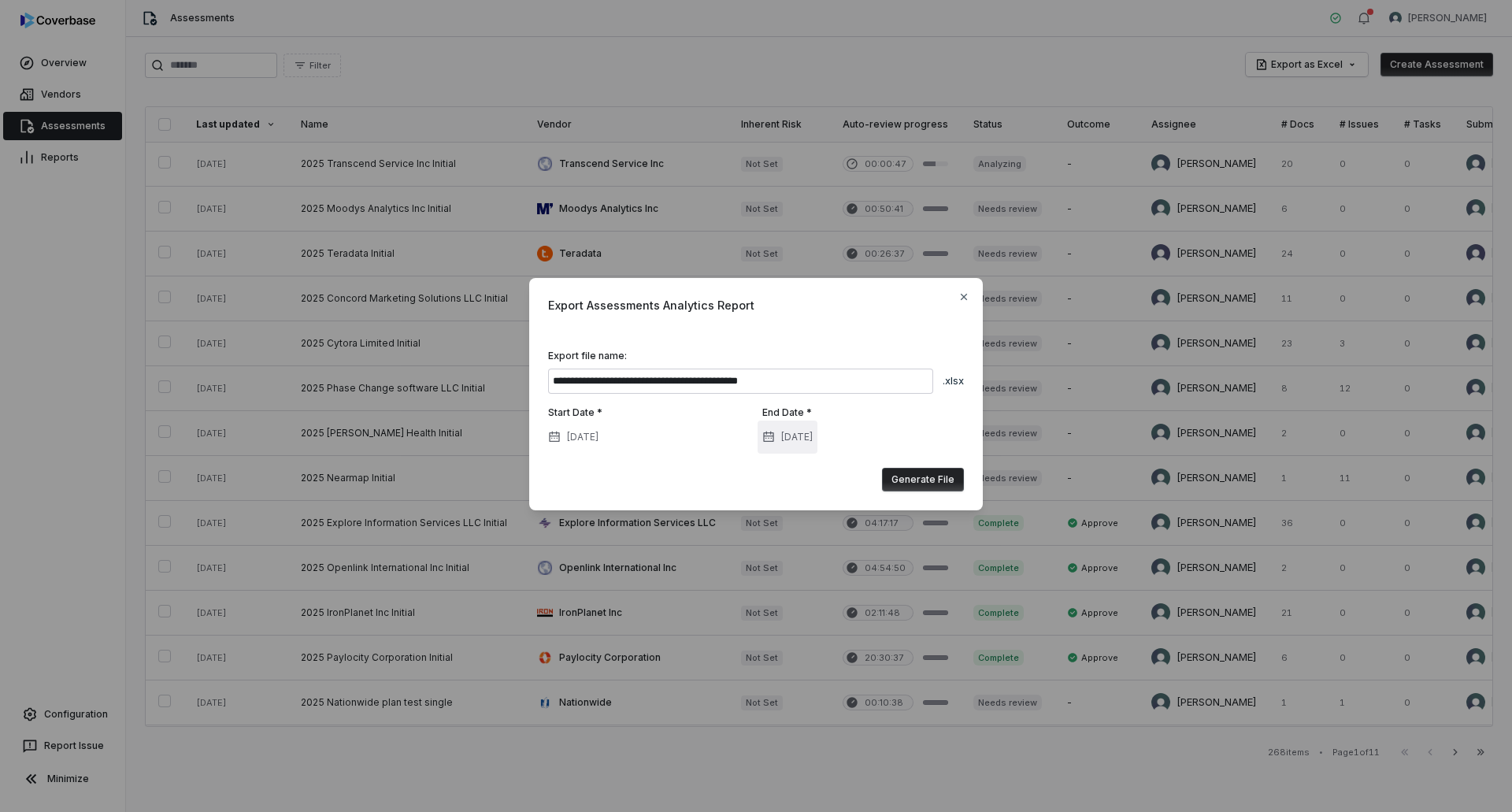
click at [817, 441] on button "[DATE]" at bounding box center [787, 437] width 60 height 33
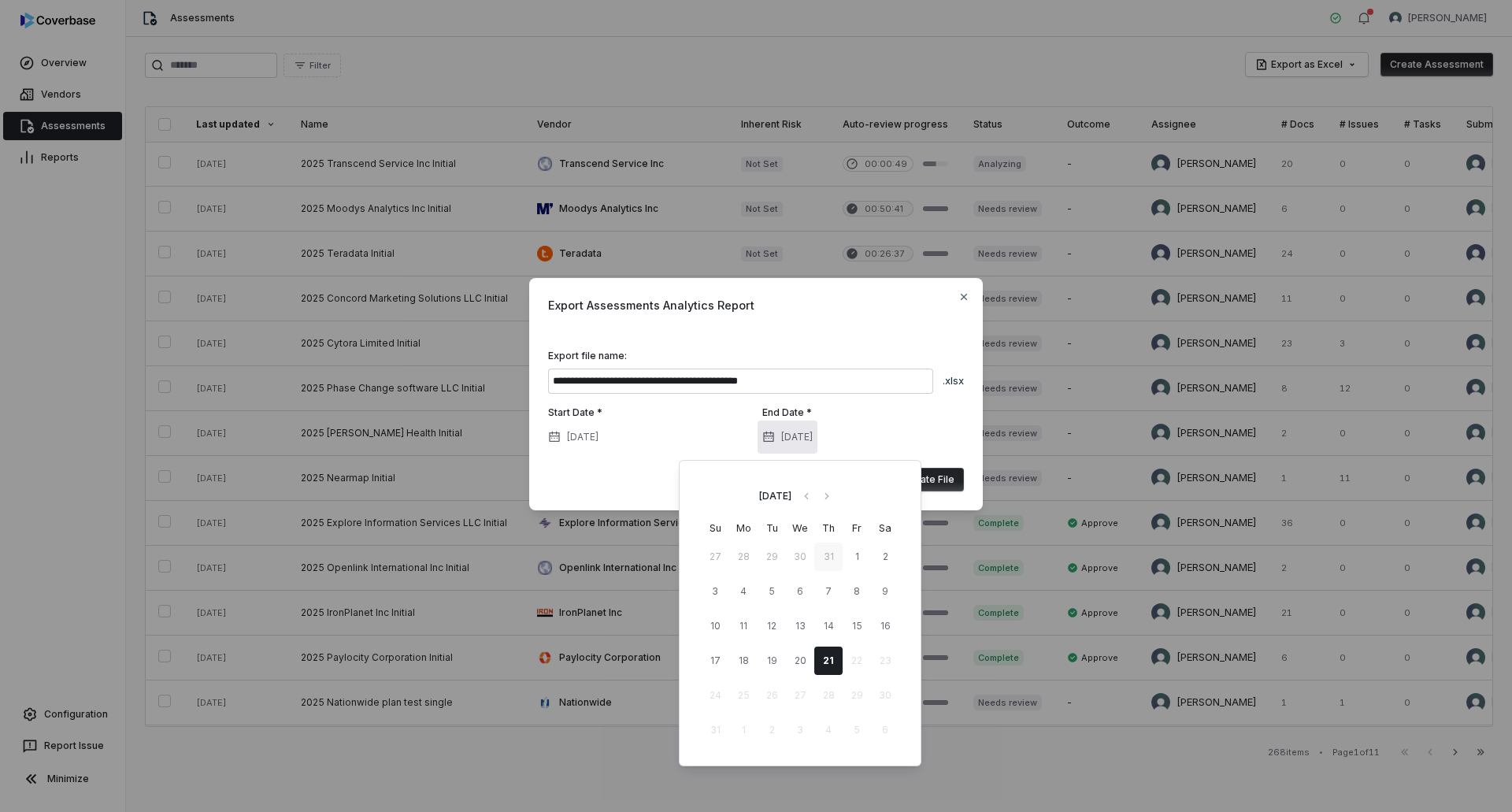
click at [834, 558] on button "31" at bounding box center [829, 557] width 28 height 28
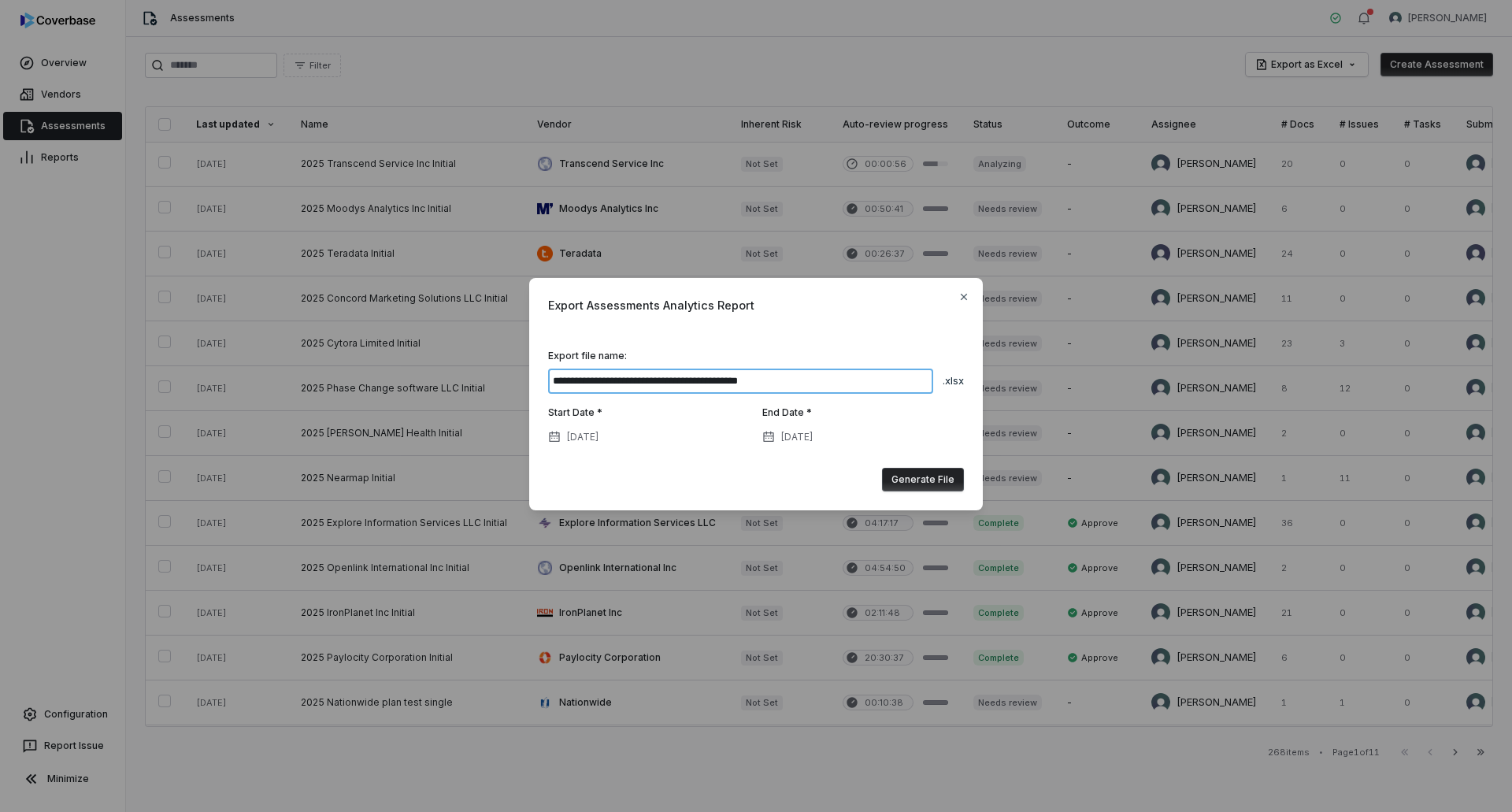
click at [771, 382] on input "**********" at bounding box center [741, 381] width 385 height 25
drag, startPoint x: 759, startPoint y: 381, endPoint x: 609, endPoint y: 380, distance: 150.0
click at [609, 380] on input "**********" at bounding box center [741, 381] width 385 height 25
type input "**********"
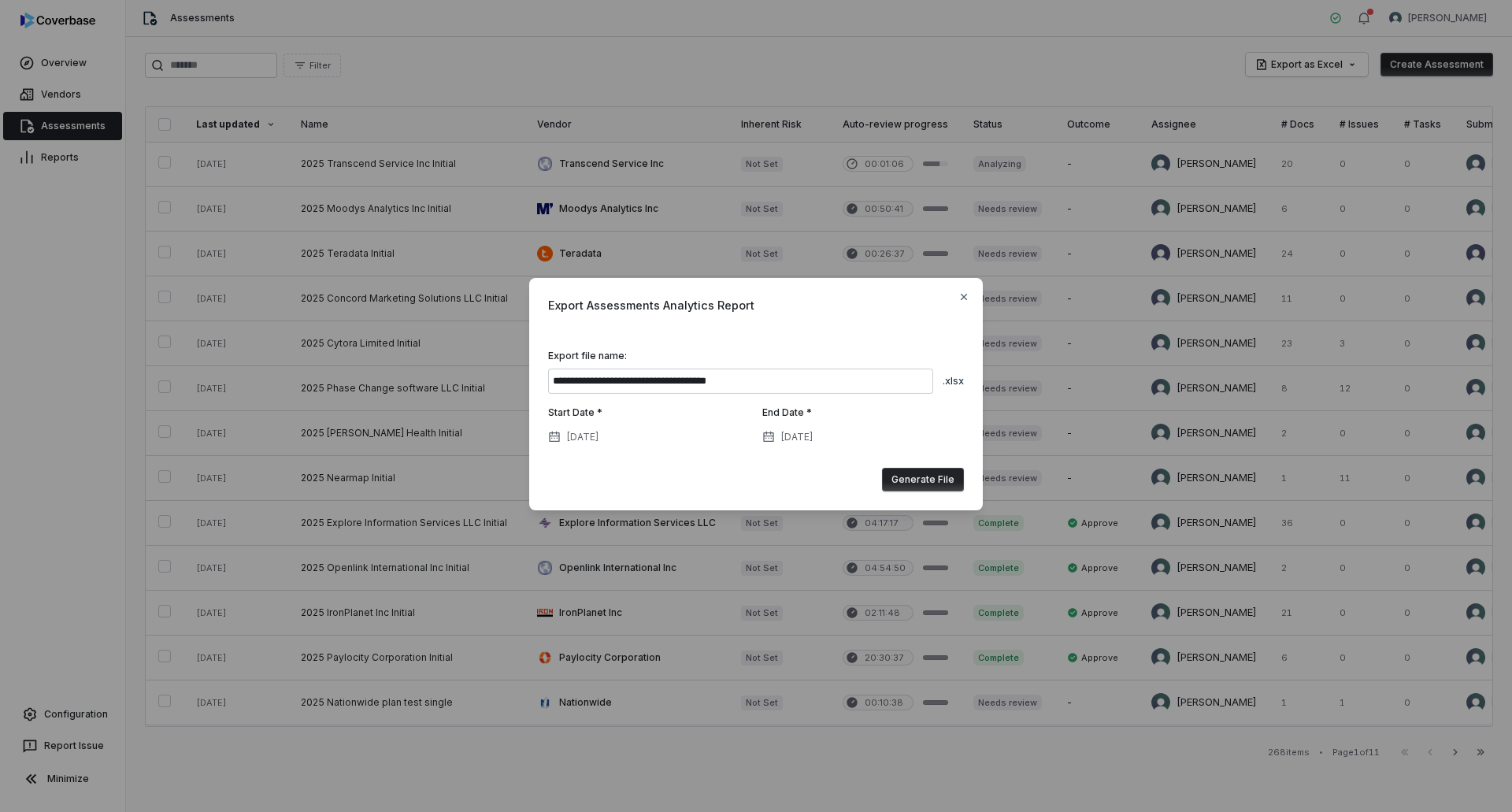
click at [940, 480] on button "Generate File" at bounding box center [923, 479] width 82 height 23
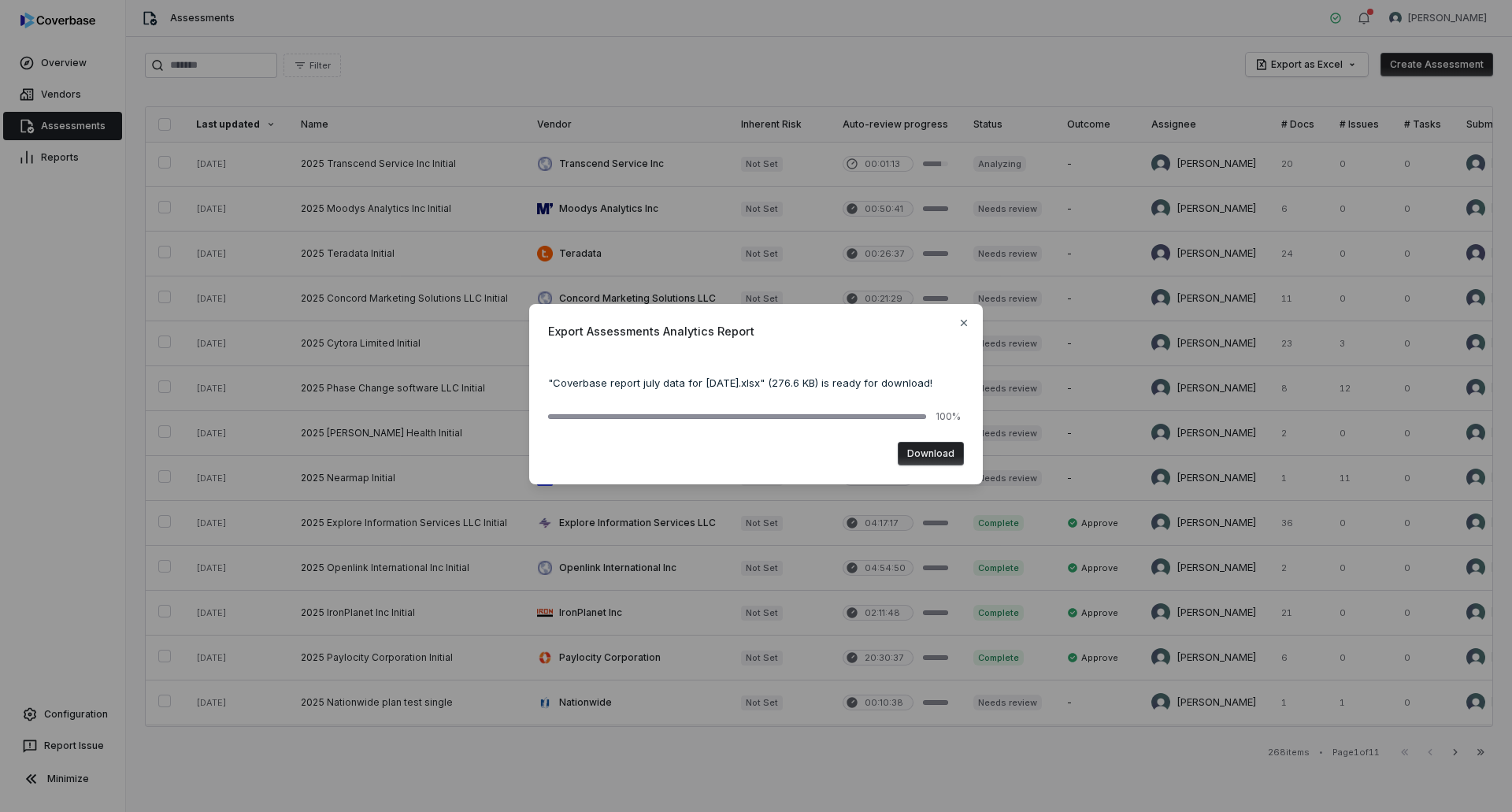
click at [922, 445] on button "Download" at bounding box center [930, 453] width 66 height 23
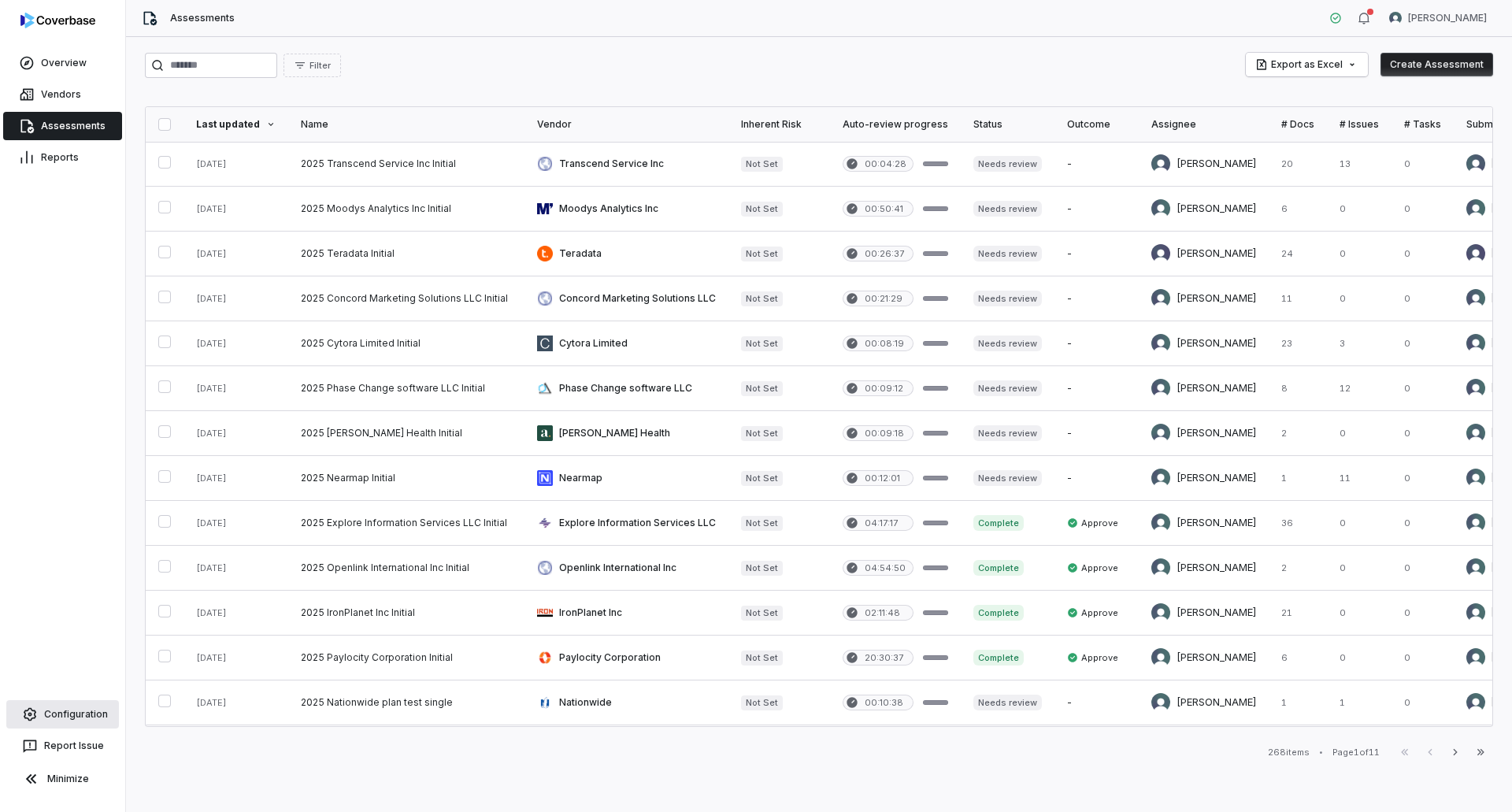
click at [71, 716] on link "Configuration" at bounding box center [63, 714] width 113 height 28
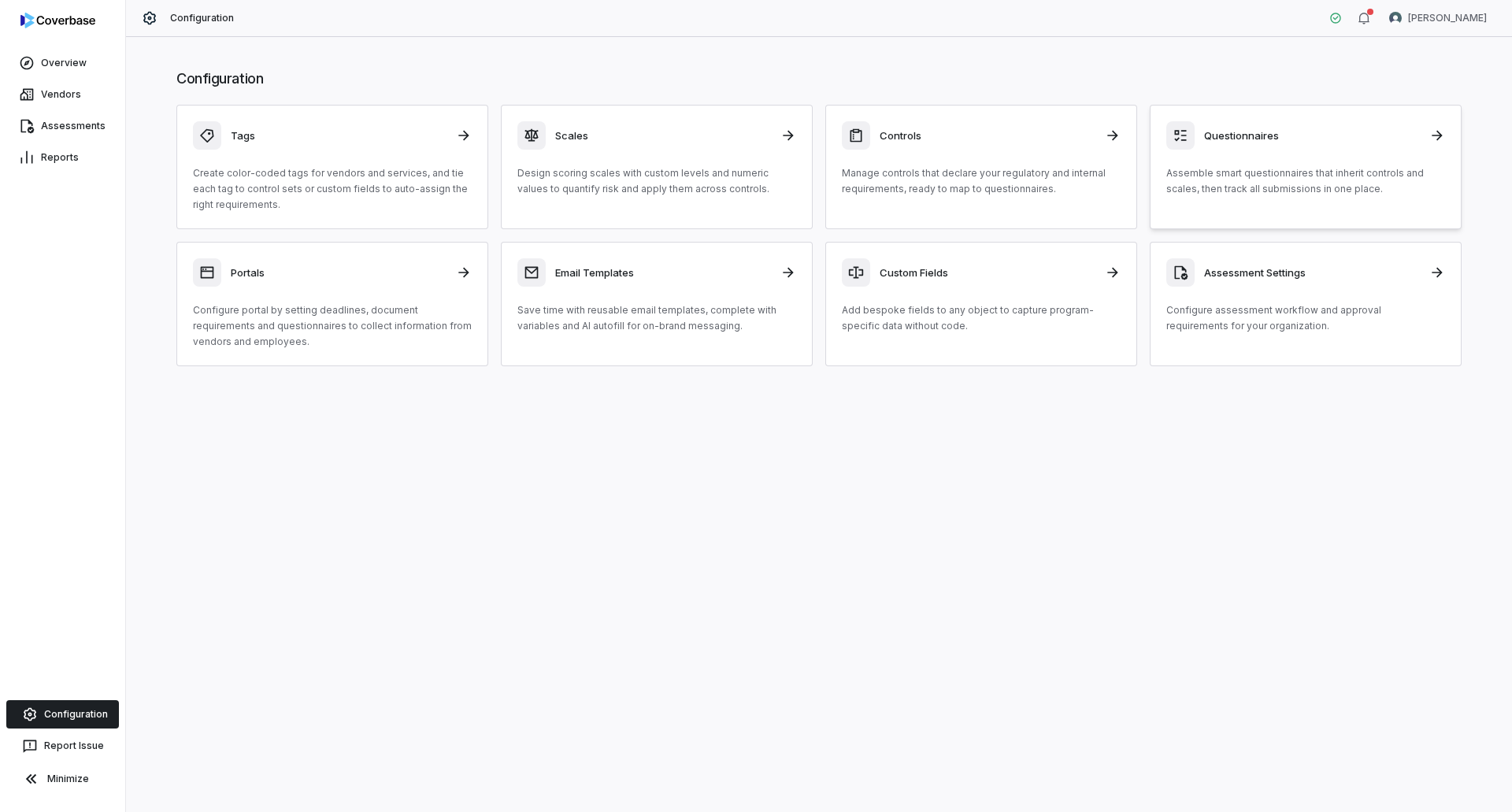
click at [1215, 190] on p "Assemble smart questionnaires that inherit controls and scales, then track all …" at bounding box center [1306, 181] width 279 height 32
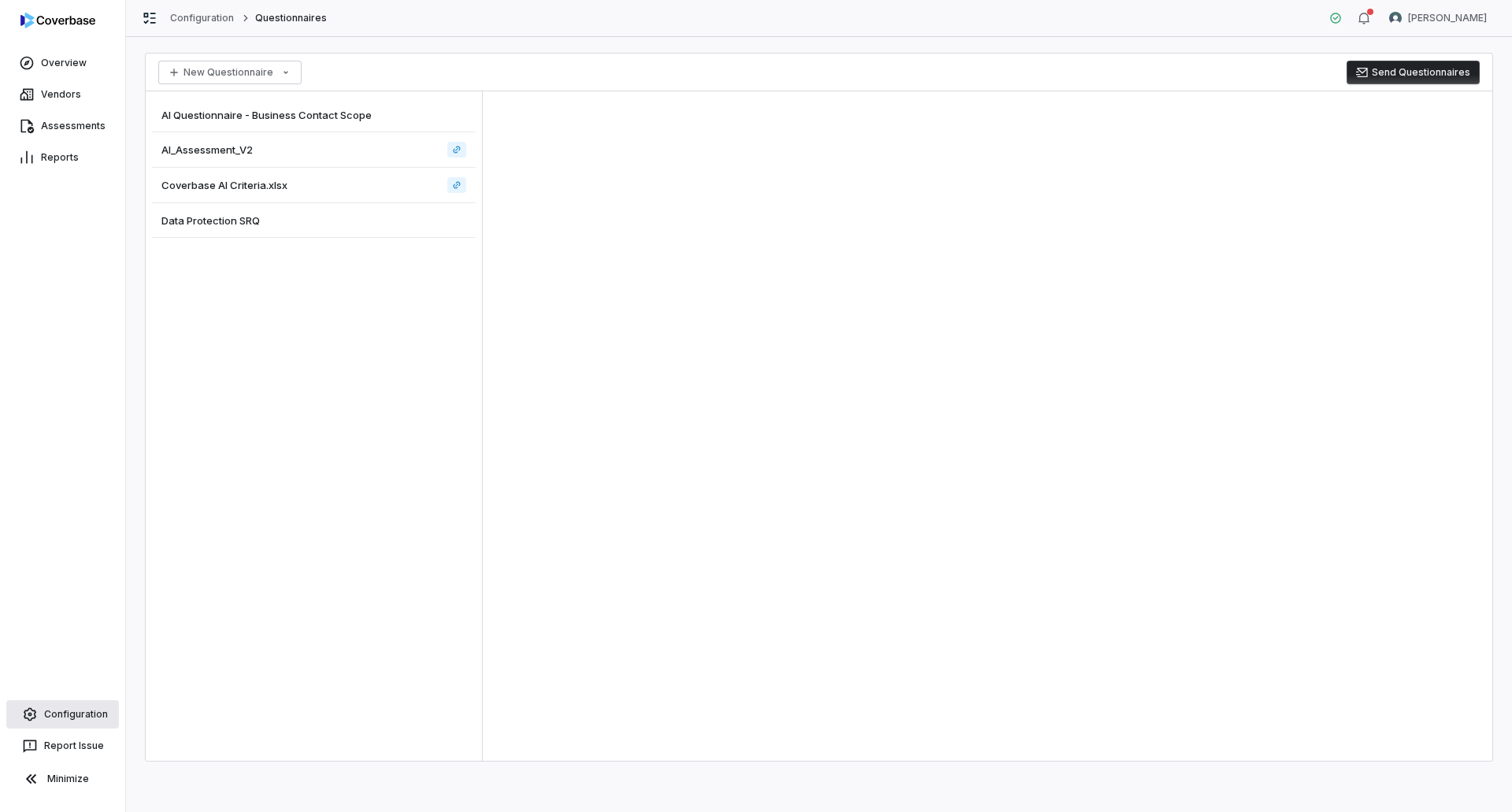
click at [97, 715] on link "Configuration" at bounding box center [63, 714] width 113 height 28
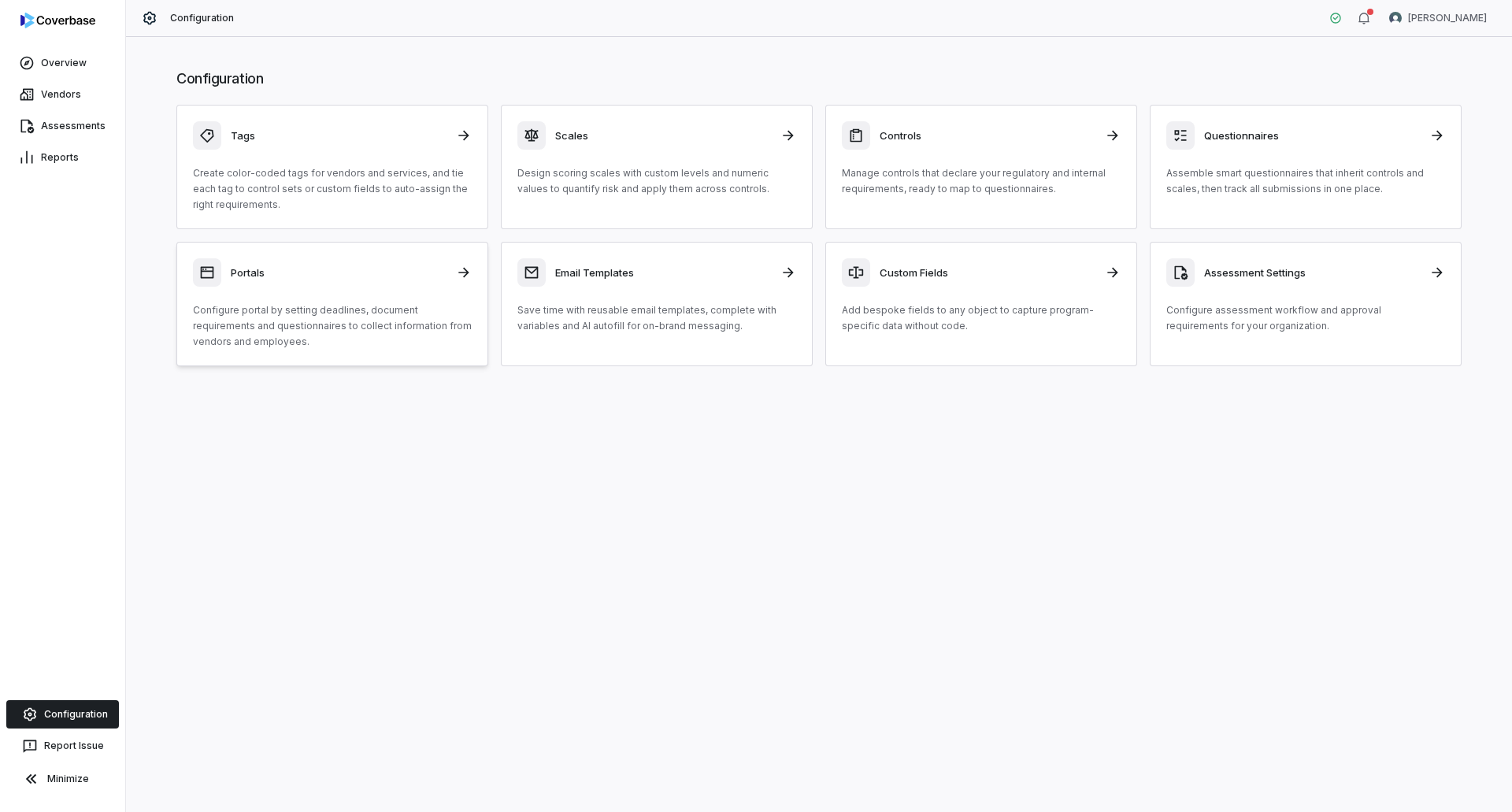
click at [387, 324] on p "Configure portal by setting deadlines, document requirements and questionnaires…" at bounding box center [332, 326] width 279 height 47
